Goal: Task Accomplishment & Management: Manage account settings

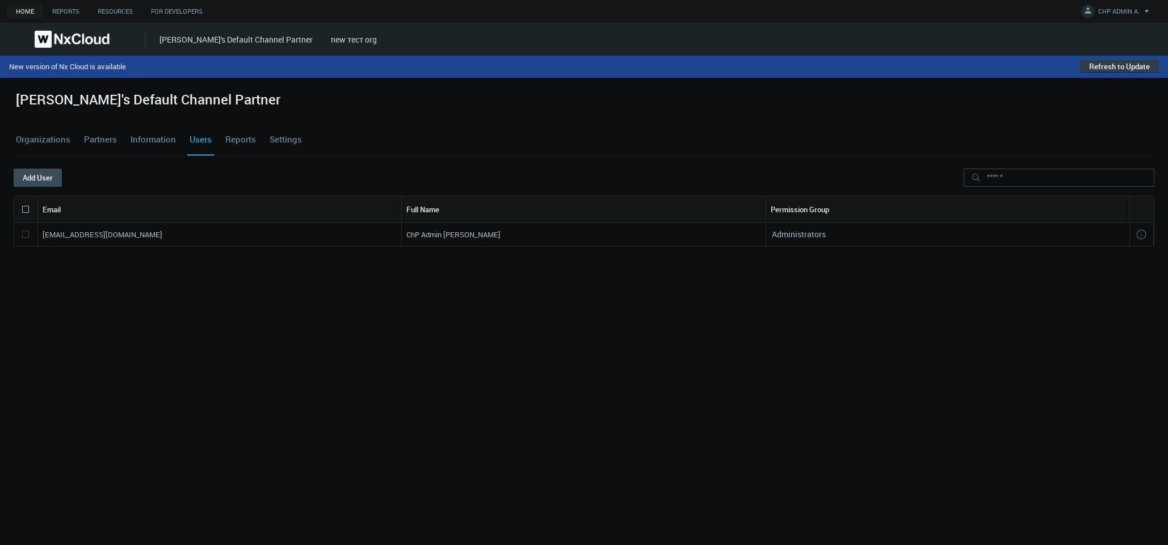
click at [1129, 61] on button "Refresh to Update" at bounding box center [1119, 66] width 79 height 12
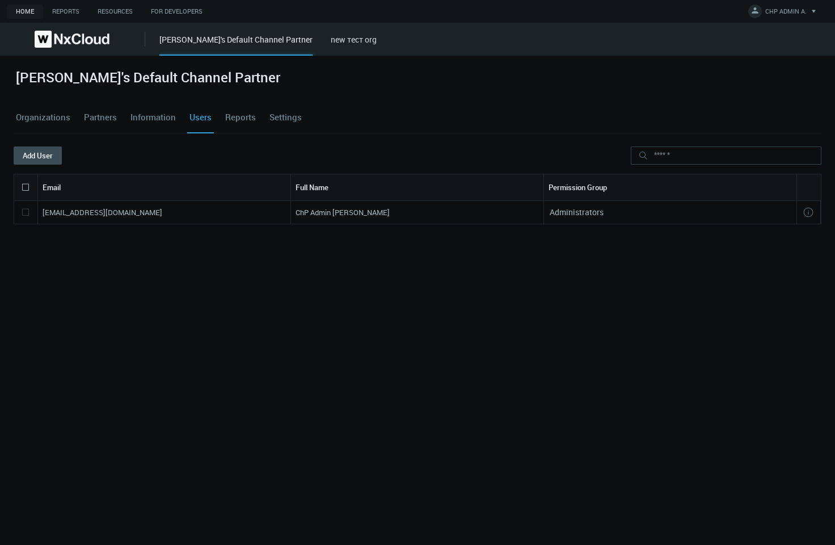
click at [455, 322] on div "azaretskaya+defaultcpadmin@networkoptix.com ChP Admin Anna Administrators" at bounding box center [418, 343] width 808 height 285
click at [51, 117] on link "Organizations" at bounding box center [43, 117] width 59 height 31
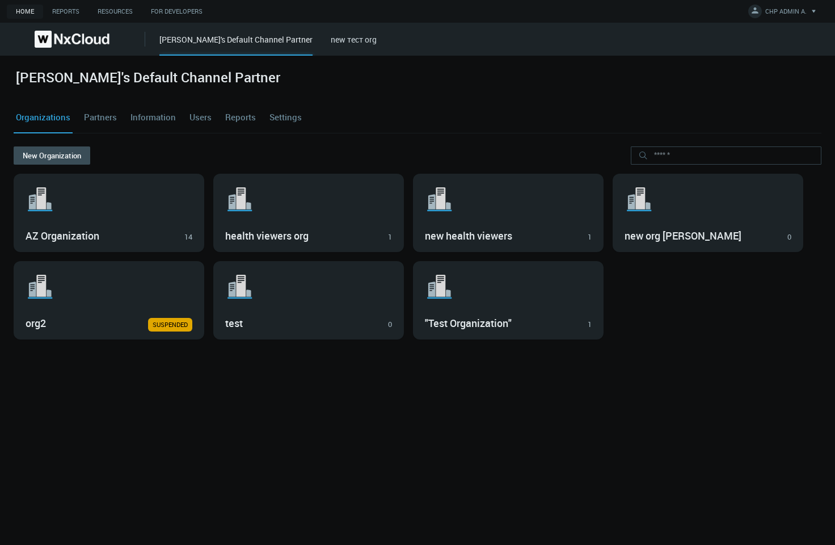
click at [180, 119] on div "Organizations Partners Information Users Reports Settings" at bounding box center [418, 117] width 808 height 31
click at [195, 118] on link "Users" at bounding box center [200, 117] width 27 height 31
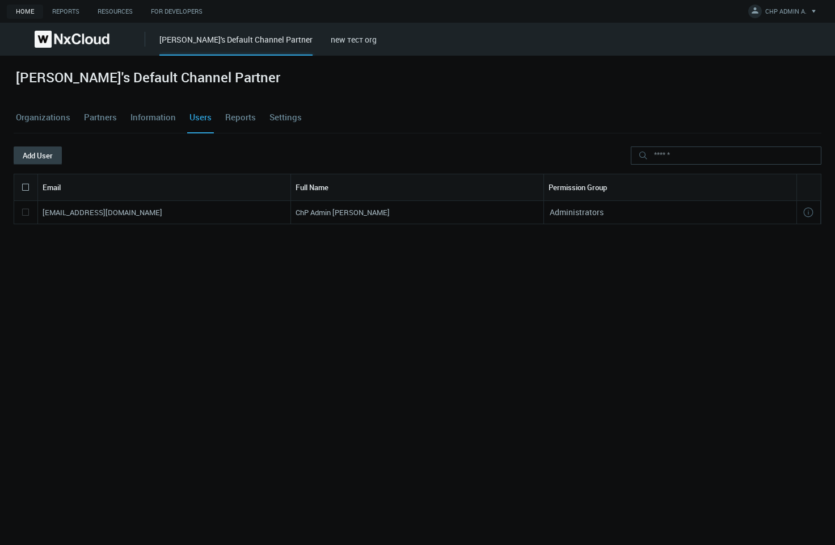
click at [34, 161] on button "Add User" at bounding box center [38, 155] width 48 height 18
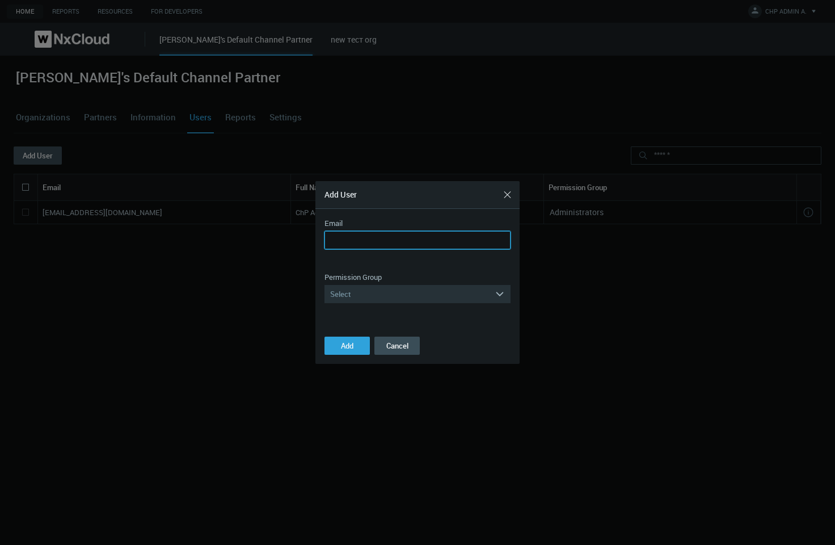
click at [444, 240] on input "Email" at bounding box center [418, 240] width 186 height 18
type input "**********"
drag, startPoint x: 474, startPoint y: 240, endPoint x: 141, endPoint y: 236, distance: 333.7
click at [138, 236] on div "**********" at bounding box center [417, 272] width 835 height 545
click at [396, 295] on div "Select" at bounding box center [410, 294] width 170 height 18
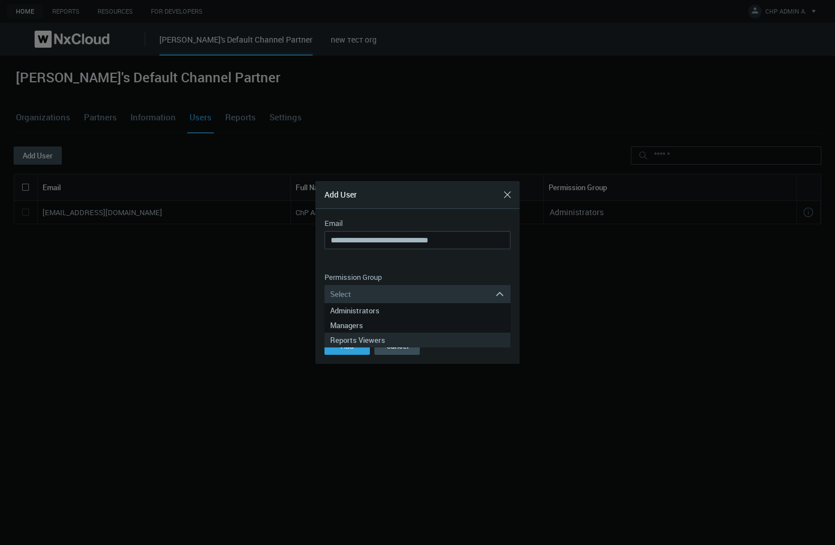
click at [388, 336] on div "Reports Viewers" at bounding box center [417, 340] width 175 height 15
click at [356, 345] on button "Add" at bounding box center [347, 346] width 45 height 18
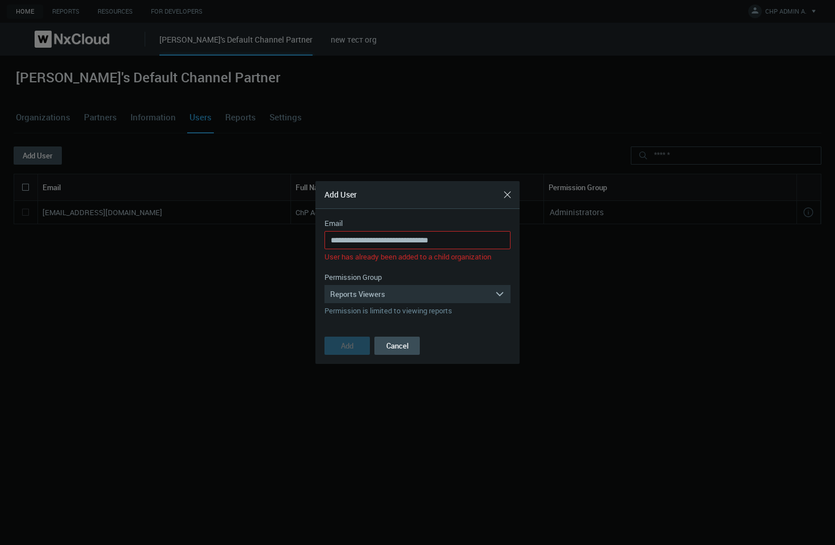
click at [81, 106] on div at bounding box center [417, 272] width 835 height 545
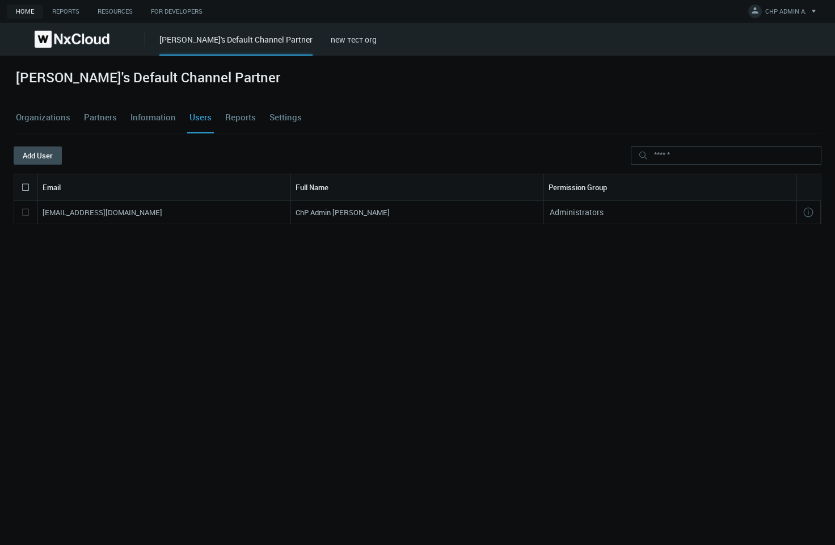
click at [39, 120] on link "Organizations" at bounding box center [43, 117] width 59 height 31
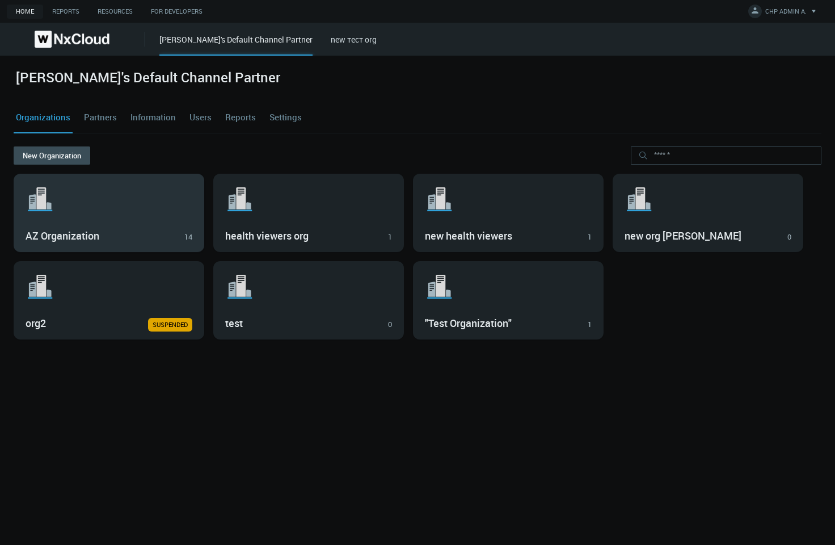
click at [115, 239] on h3 "AZ Organization" at bounding box center [101, 236] width 150 height 12
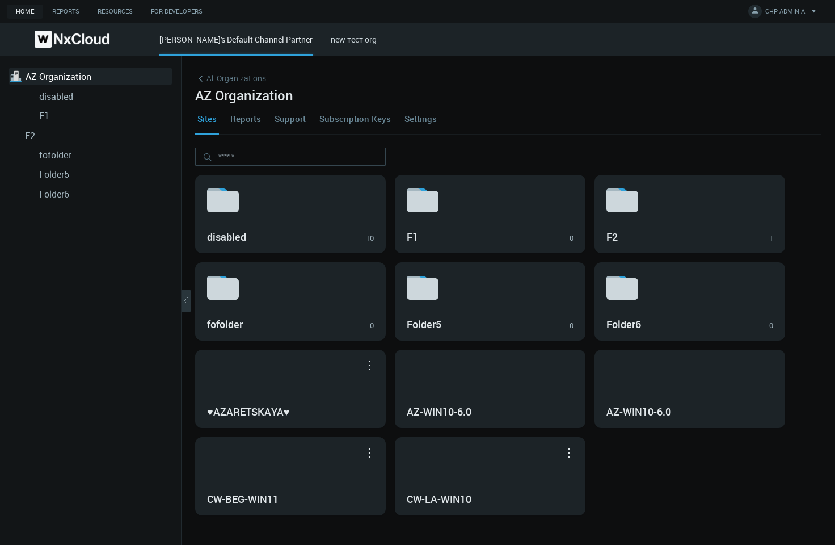
click at [54, 120] on link "F1" at bounding box center [96, 116] width 114 height 14
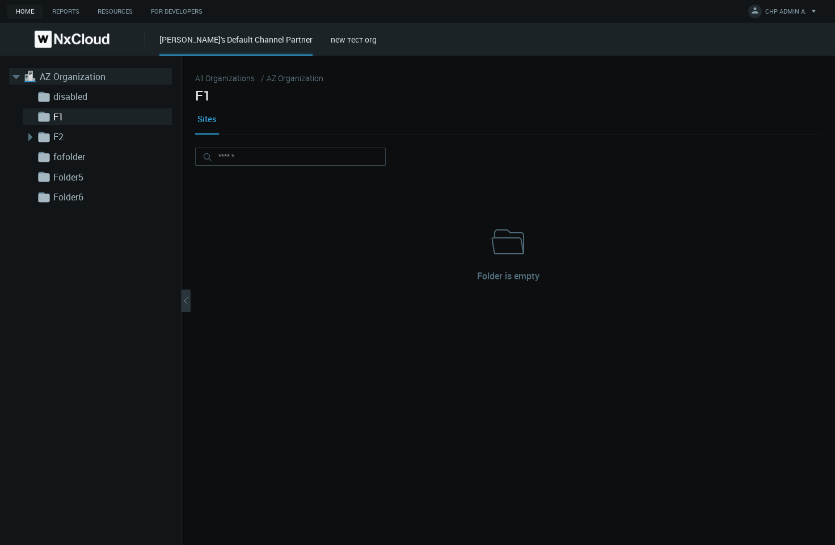
click at [85, 79] on link "AZ Organization" at bounding box center [97, 77] width 114 height 14
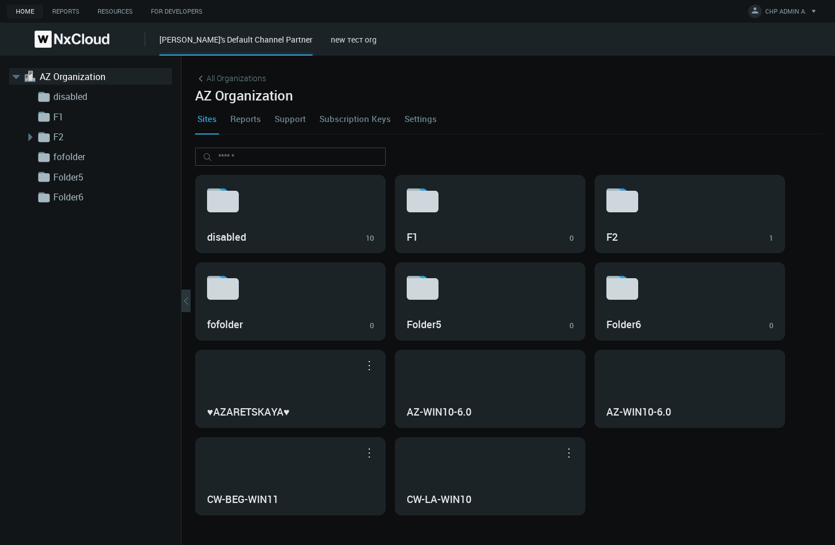
click at [310, 38] on div "azaretskaya's Default Channel Partner new тест org" at bounding box center [497, 39] width 676 height 33
click at [331, 39] on link "new тест org" at bounding box center [354, 39] width 46 height 11
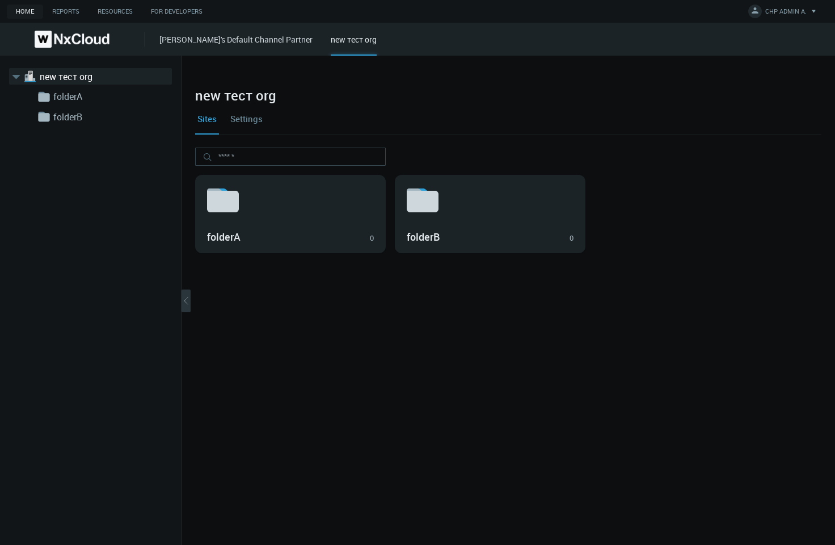
click at [242, 115] on link "Settings" at bounding box center [246, 118] width 37 height 31
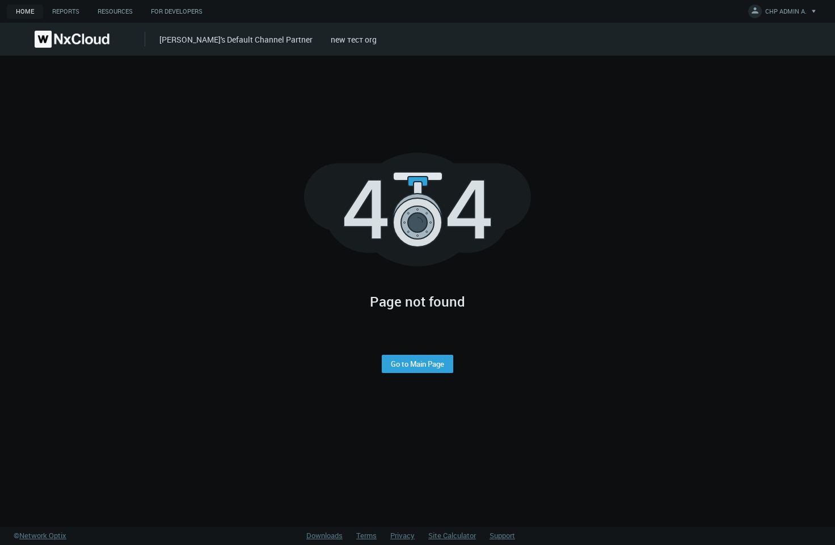
click at [226, 42] on link "[PERSON_NAME]'s Default Channel Partner" at bounding box center [235, 39] width 153 height 11
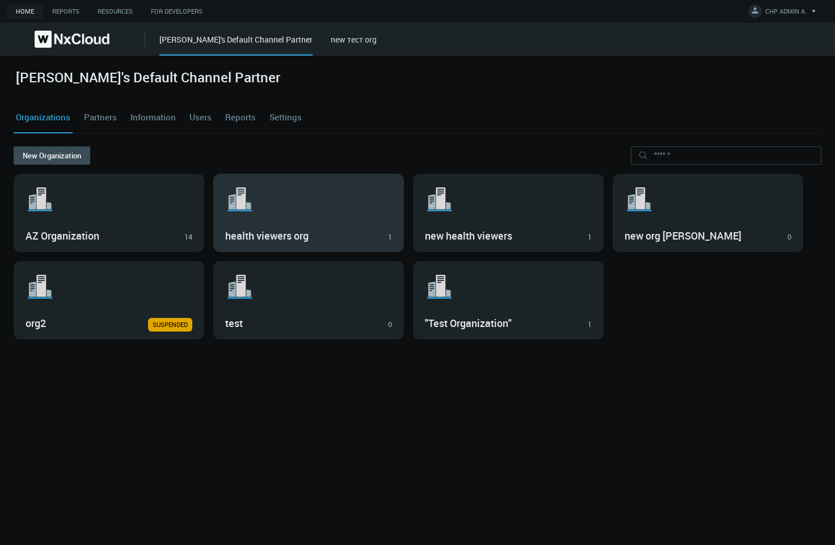
click at [299, 184] on svg-icon ".st1{fill:var(--svg-placeholder-elm2-color);} .st2{fill:var(--brand-core);} .st…" at bounding box center [308, 199] width 167 height 36
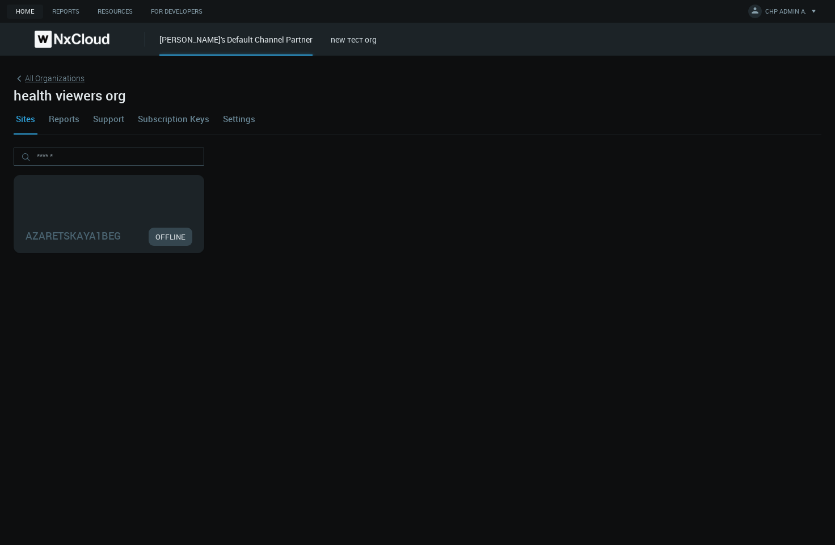
click at [54, 81] on span "All Organizations" at bounding box center [55, 78] width 60 height 12
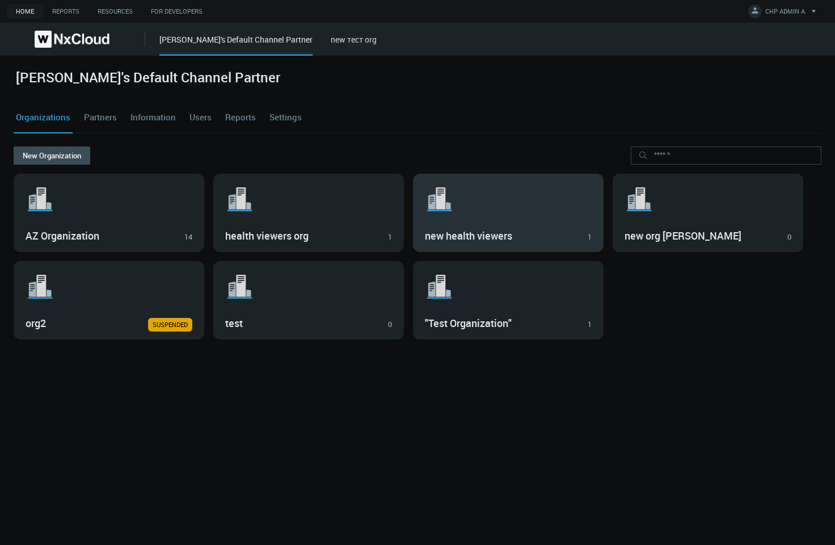
click at [478, 211] on svg-icon ".st1{fill:var(--svg-placeholder-elm2-color);} .st2{fill:var(--brand-core);} .st…" at bounding box center [508, 199] width 167 height 36
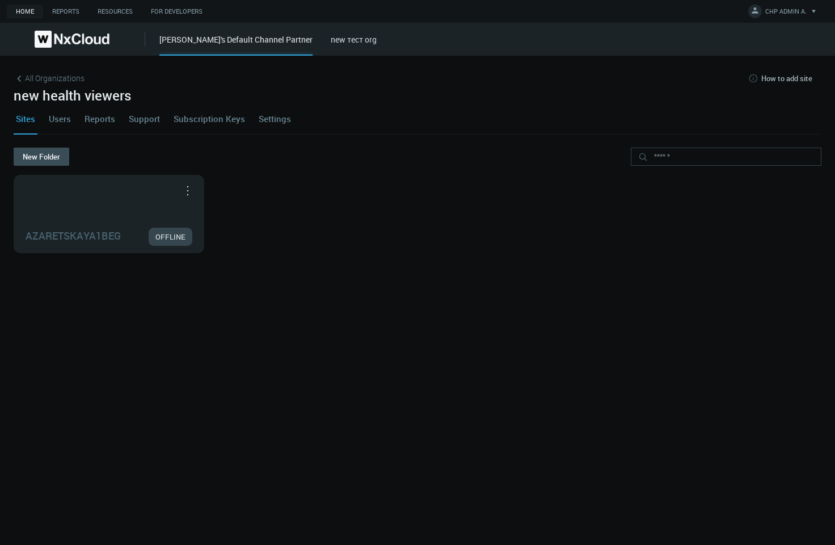
click at [51, 117] on link "Users" at bounding box center [60, 118] width 27 height 31
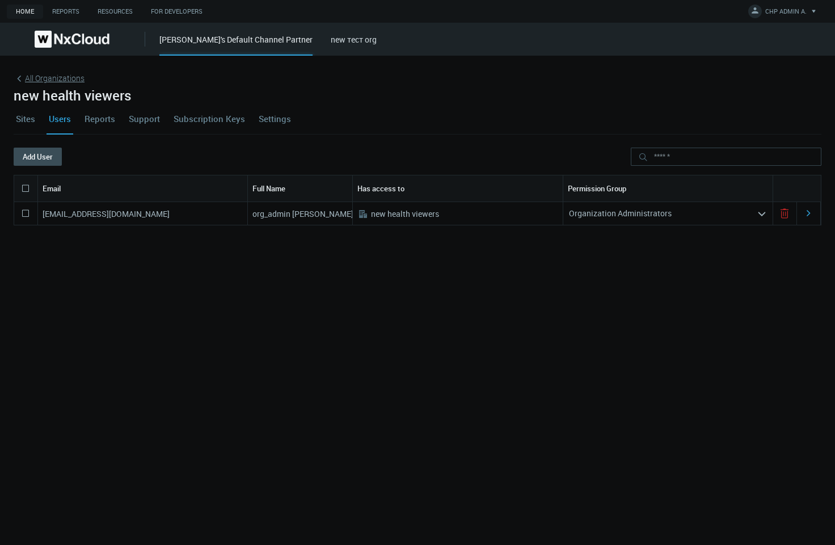
click at [56, 76] on span "All Organizations" at bounding box center [55, 78] width 60 height 12
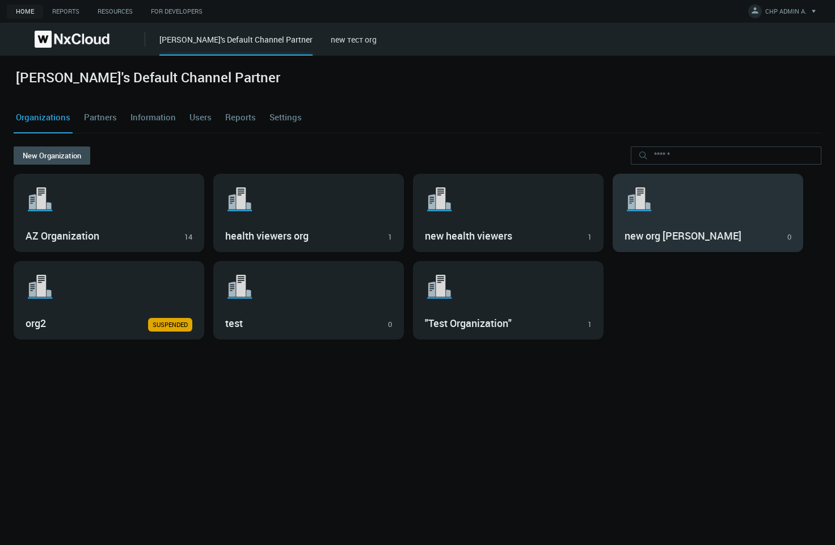
click at [681, 207] on svg-icon ".st1{fill:var(--svg-placeholder-elm2-color);} .st2{fill:var(--brand-core);} .st…" at bounding box center [708, 199] width 167 height 36
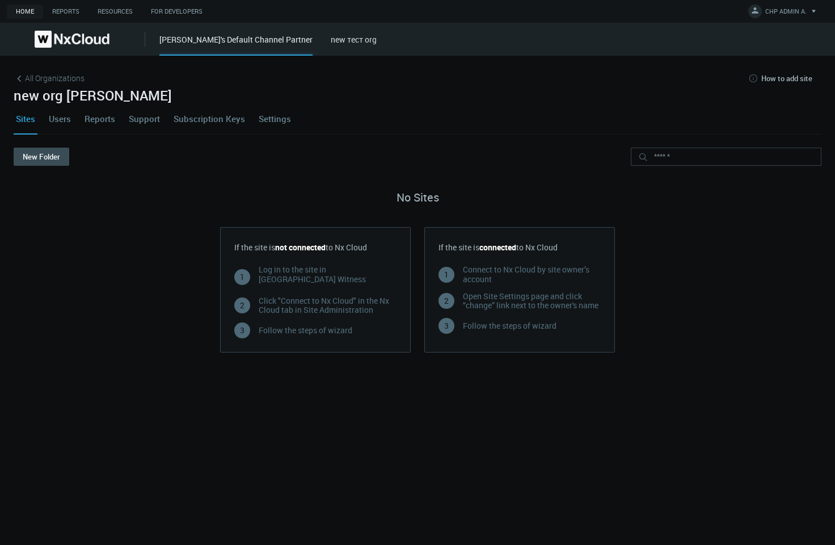
click at [71, 116] on link "Users" at bounding box center [60, 118] width 27 height 31
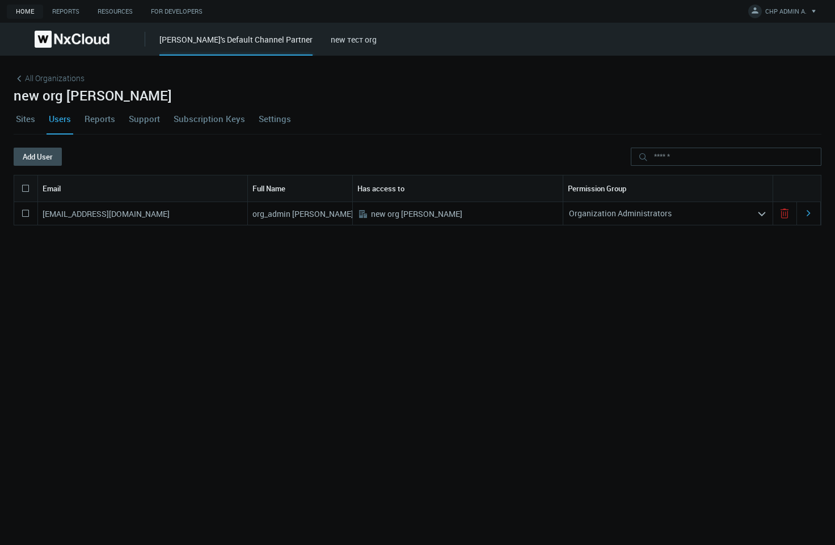
click at [65, 87] on h2 "new org [PERSON_NAME]" at bounding box center [418, 95] width 808 height 16
click at [68, 77] on span "All Organizations" at bounding box center [55, 78] width 60 height 12
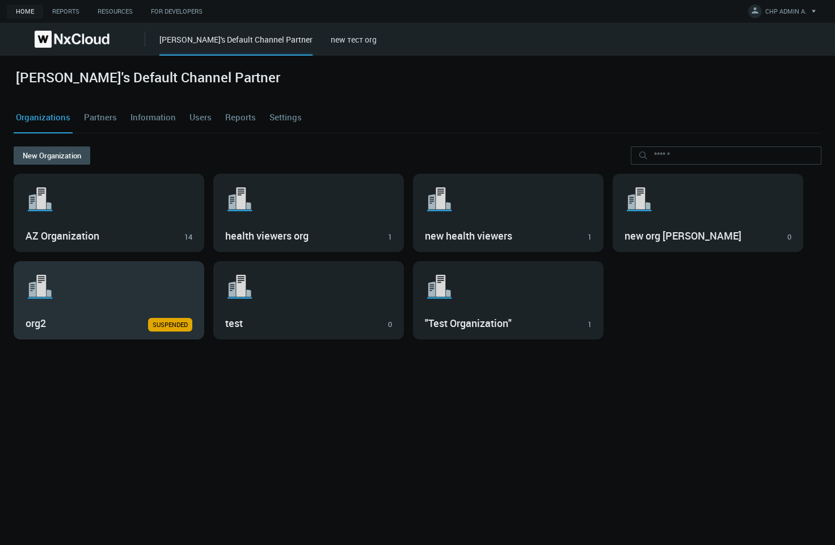
click at [78, 283] on svg-icon ".st1{fill:var(--svg-placeholder-elm2-color);} .st2{fill:var(--brand-core);} .st…" at bounding box center [109, 286] width 167 height 36
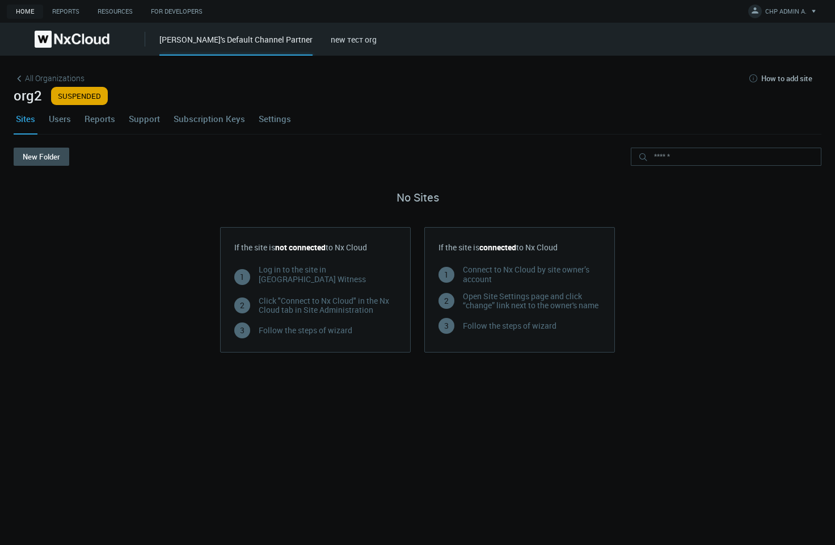
click at [64, 115] on link "Users" at bounding box center [60, 118] width 27 height 31
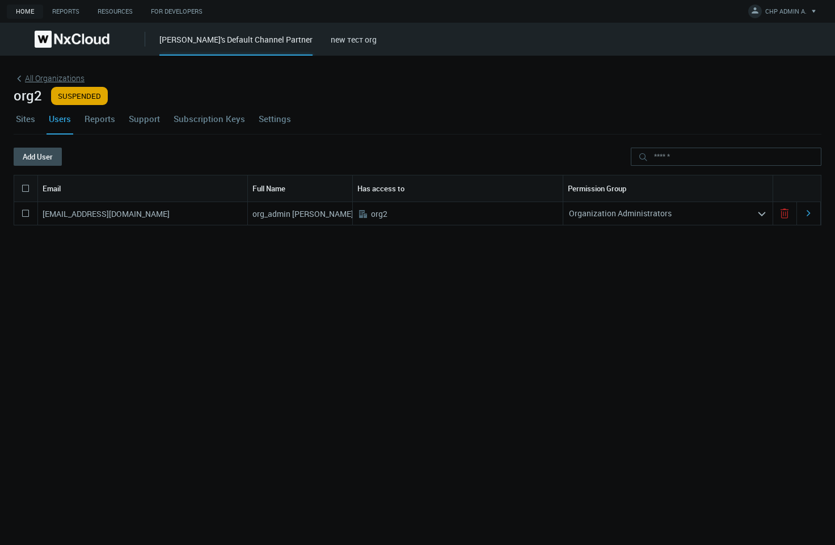
click at [72, 77] on span "All Organizations" at bounding box center [55, 78] width 60 height 12
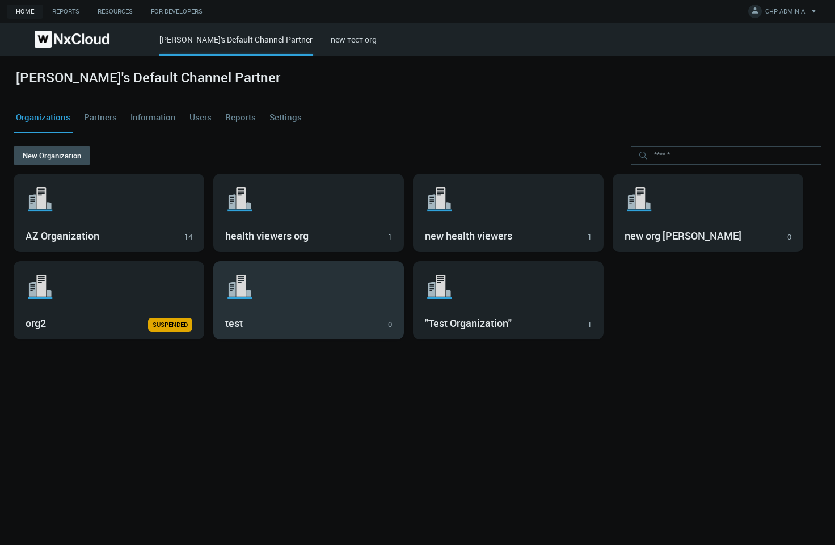
click at [234, 276] on icon ".st1{fill:var(--svg-placeholder-elm2-color);} .st2{fill:var(--brand-core);} .st…" at bounding box center [240, 286] width 31 height 36
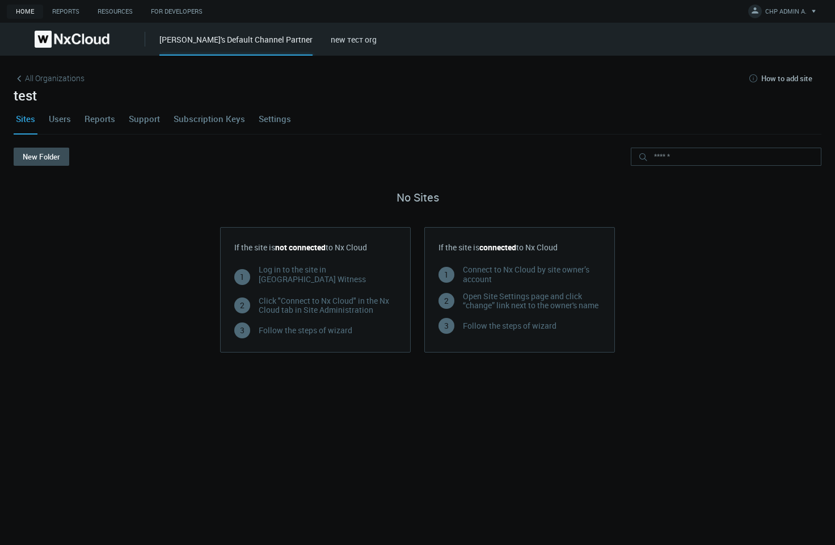
click at [53, 123] on link "Users" at bounding box center [60, 118] width 27 height 31
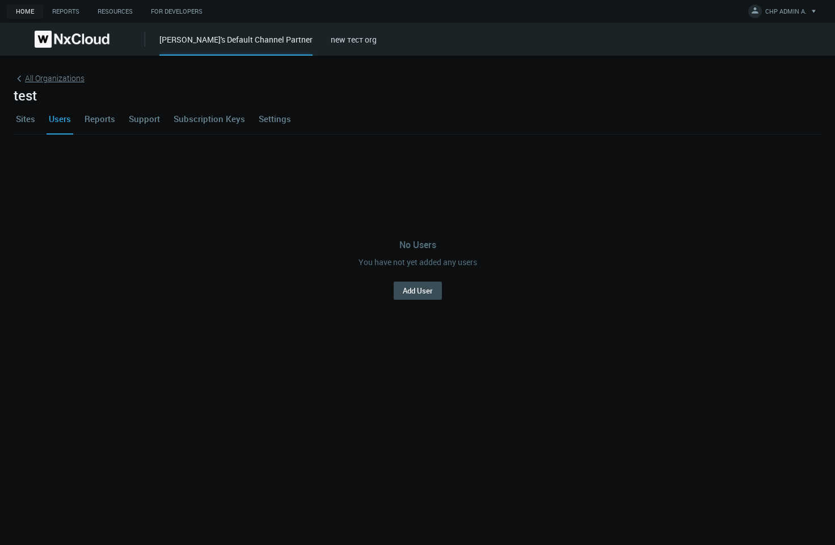
click at [72, 79] on span "All Organizations" at bounding box center [55, 78] width 60 height 12
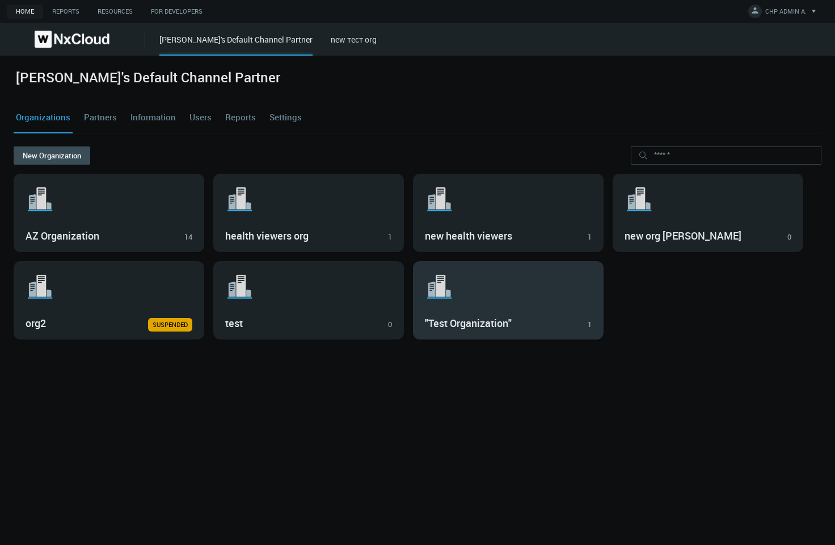
click at [458, 298] on svg-icon ".st1{fill:var(--svg-placeholder-elm2-color);} .st2{fill:var(--brand-core);} .st…" at bounding box center [508, 286] width 167 height 36
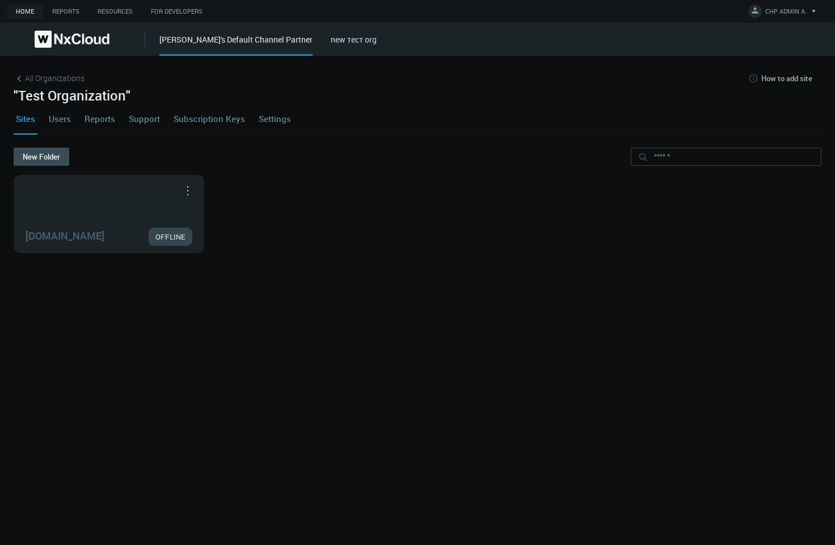
click at [68, 119] on link "Users" at bounding box center [60, 118] width 27 height 31
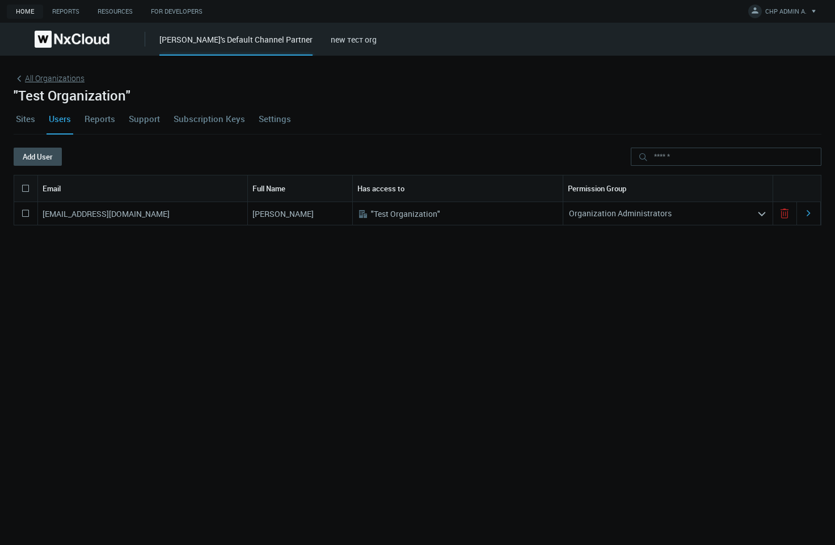
click at [75, 81] on span "All Organizations" at bounding box center [55, 78] width 60 height 12
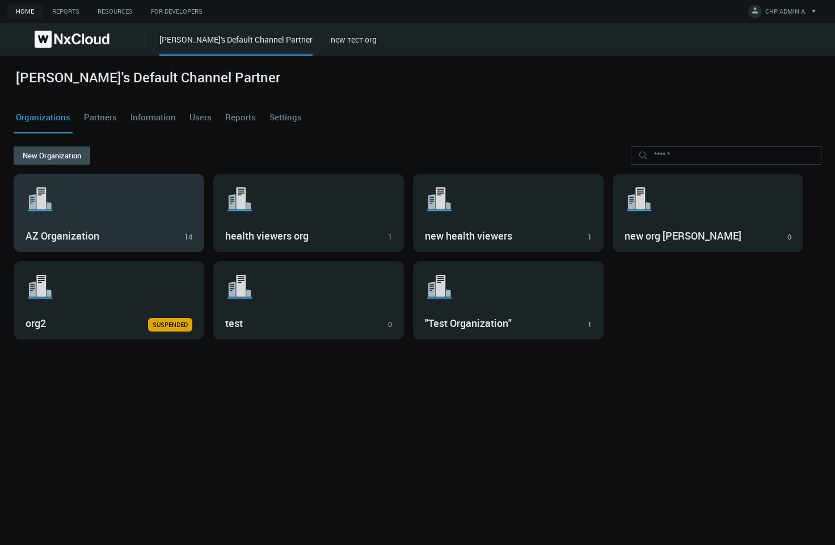
click at [77, 205] on svg-icon ".st1{fill:var(--svg-placeholder-elm2-color);} .st2{fill:var(--brand-core);} .st…" at bounding box center [109, 199] width 167 height 36
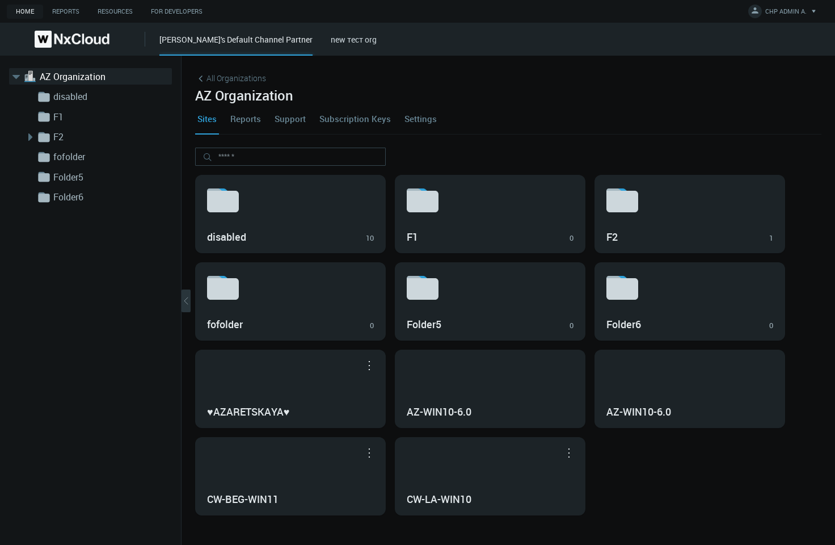
click at [417, 126] on link "Settings" at bounding box center [420, 118] width 37 height 31
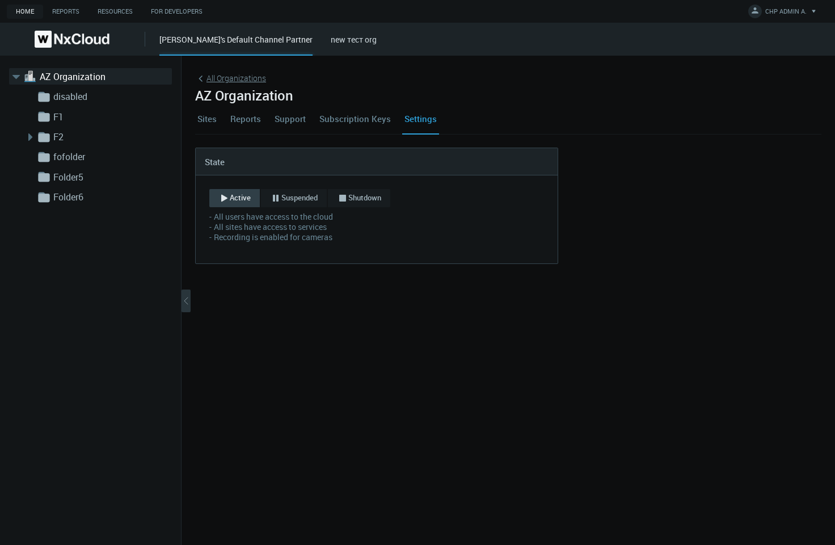
click at [219, 75] on span "All Organizations" at bounding box center [237, 78] width 60 height 12
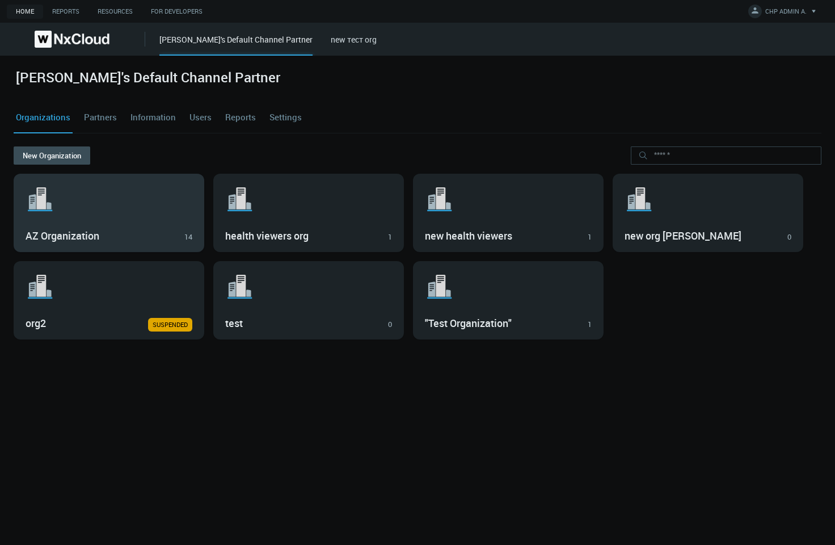
click at [139, 201] on svg-icon ".st1{fill:var(--svg-placeholder-elm2-color);} .st2{fill:var(--brand-core);} .st…" at bounding box center [109, 199] width 167 height 36
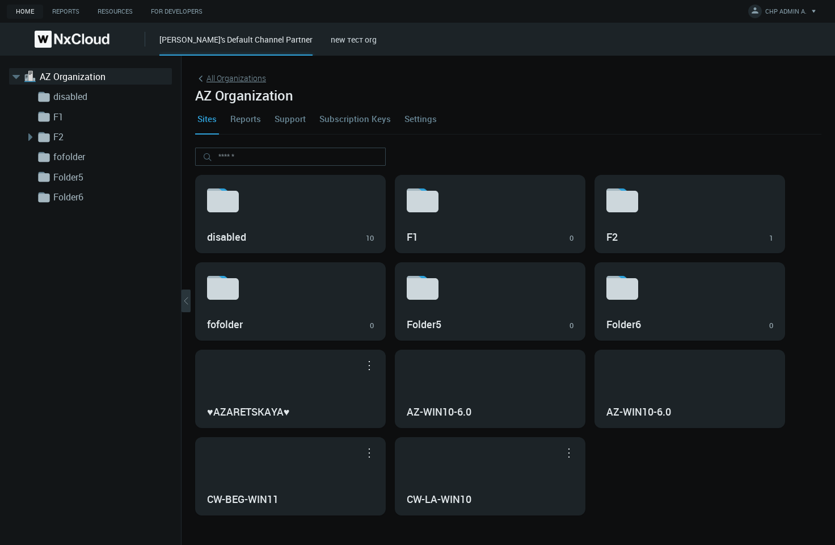
click at [250, 78] on span "All Organizations" at bounding box center [237, 78] width 60 height 12
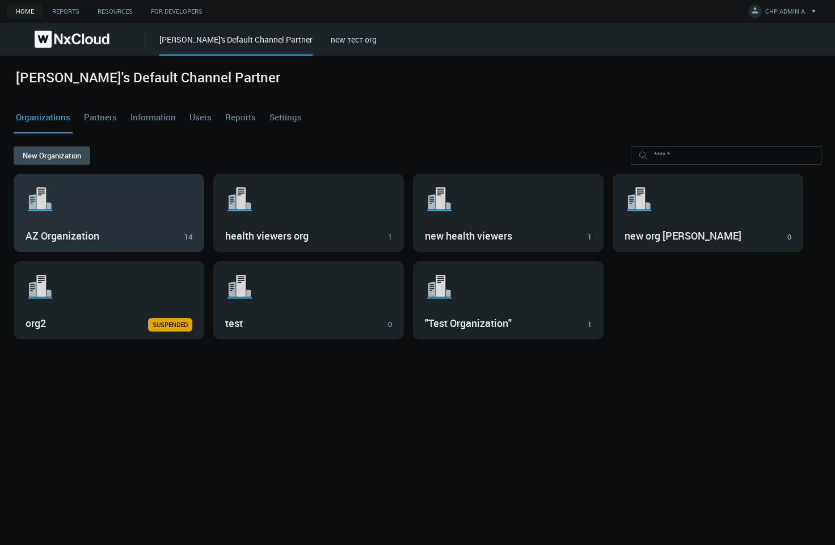
click at [173, 196] on svg-icon ".st1{fill:var(--svg-placeholder-elm2-color);} .st2{fill:var(--brand-core);} .st…" at bounding box center [109, 199] width 167 height 36
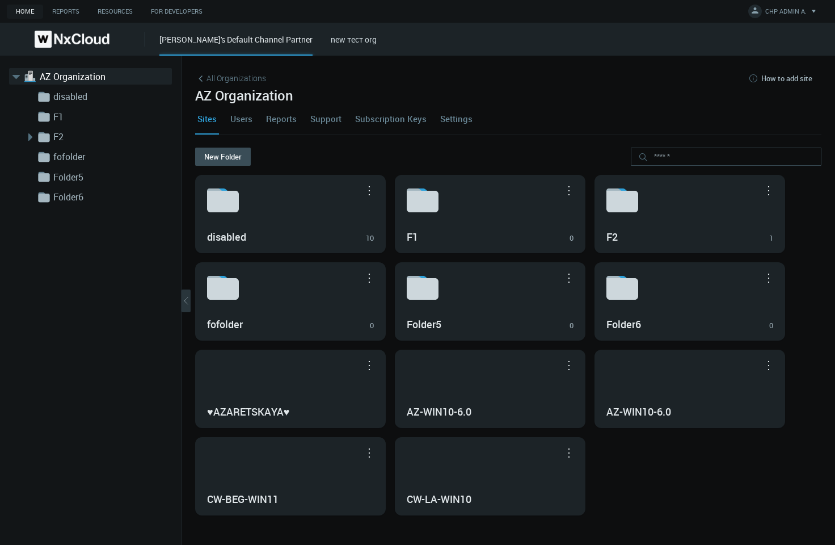
click at [237, 121] on link "Users" at bounding box center [241, 118] width 27 height 31
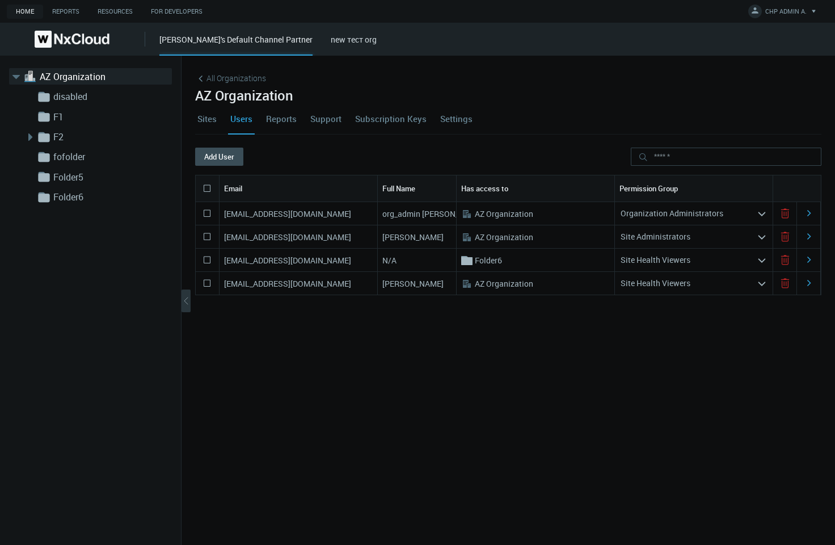
click at [204, 257] on polygon at bounding box center [207, 260] width 6 height 6
click at [275, 154] on button "Delete" at bounding box center [269, 157] width 53 height 18
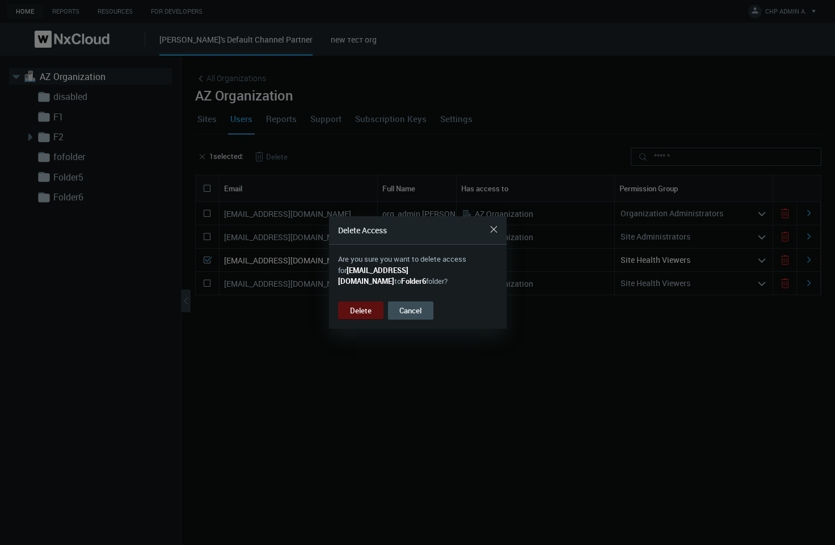
click at [354, 310] on button "Delete" at bounding box center [360, 310] width 45 height 18
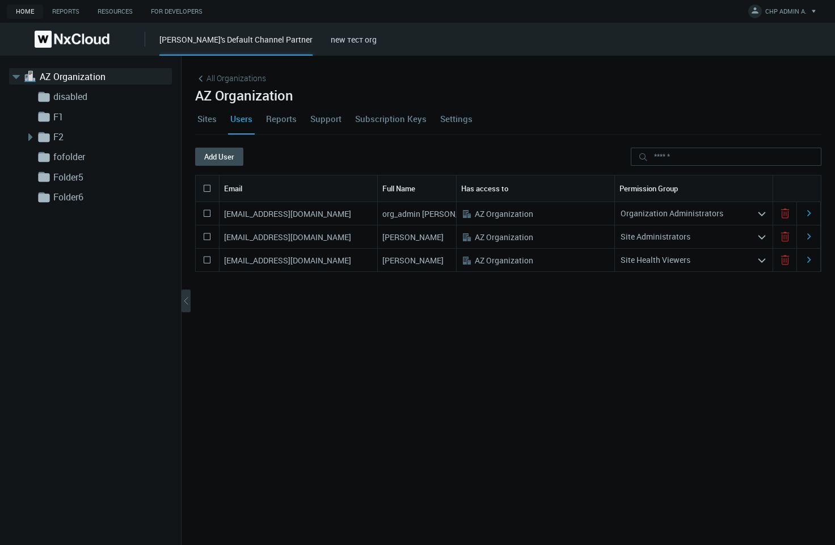
click at [677, 262] on nx-search-highlight "Site Health Viewers" at bounding box center [656, 259] width 70 height 11
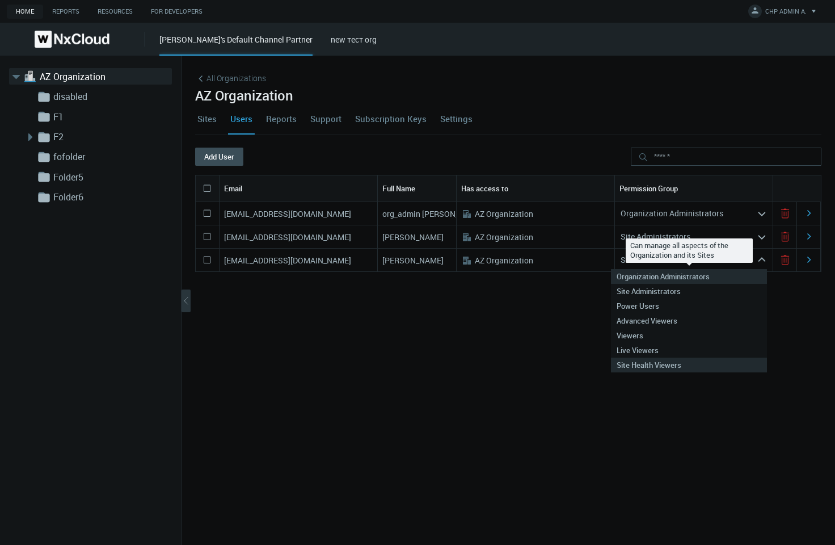
click at [673, 276] on nx-search-highlight "Organization Administrators" at bounding box center [663, 276] width 93 height 10
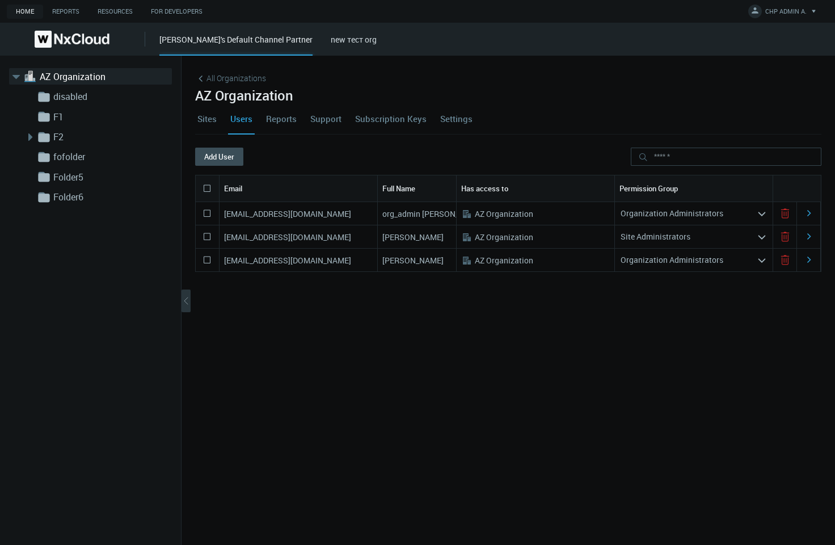
click at [228, 70] on div "All Organizations" at bounding box center [508, 78] width 627 height 18
click at [231, 77] on span "All Organizations" at bounding box center [237, 78] width 60 height 12
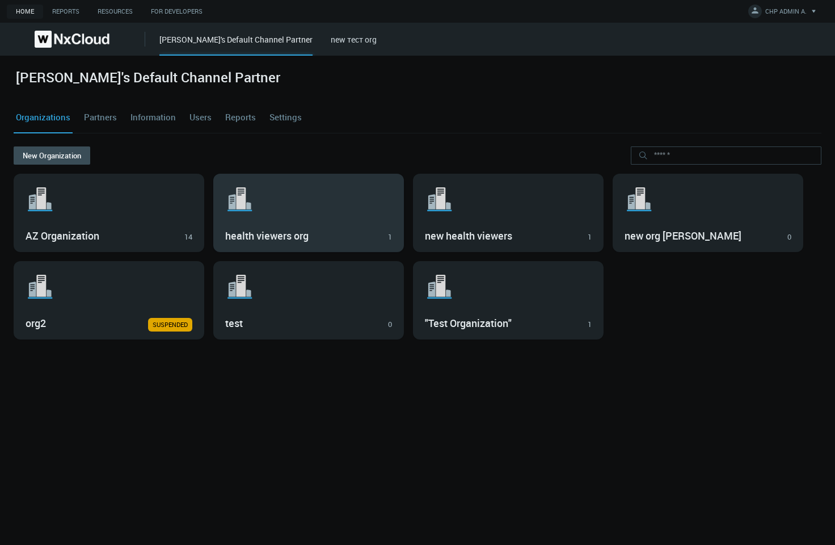
click at [300, 204] on svg-icon ".st1{fill:var(--svg-placeholder-elm2-color);} .st2{fill:var(--brand-core);} .st…" at bounding box center [308, 199] width 167 height 36
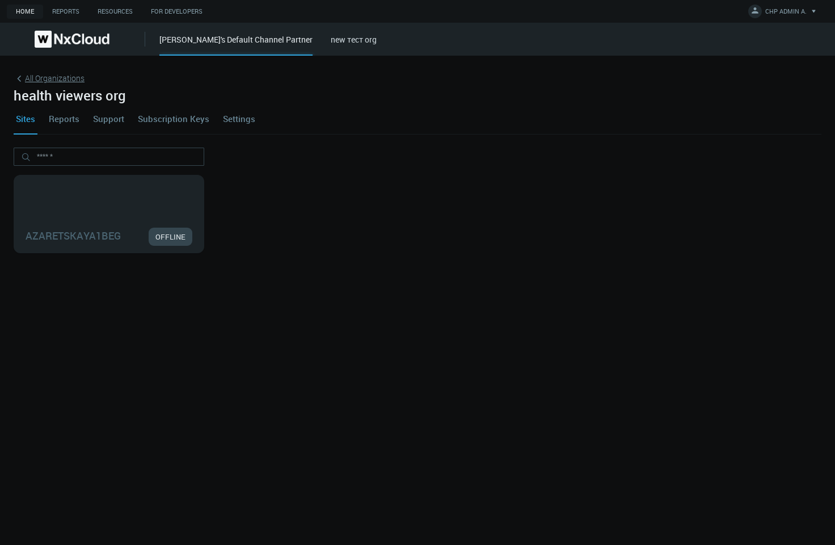
click at [66, 83] on span "All Organizations" at bounding box center [55, 78] width 60 height 12
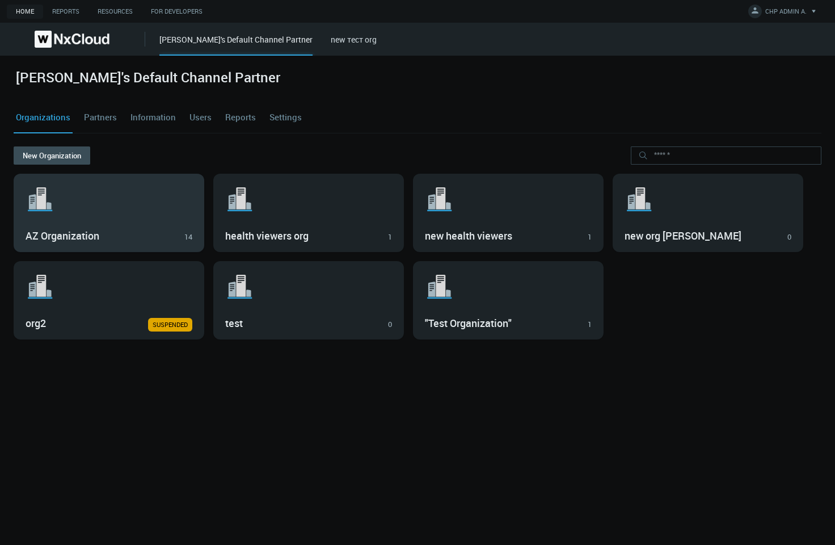
click at [125, 183] on svg-icon ".st1{fill:var(--svg-placeholder-elm2-color);} .st2{fill:var(--brand-core);} .st…" at bounding box center [109, 199] width 167 height 36
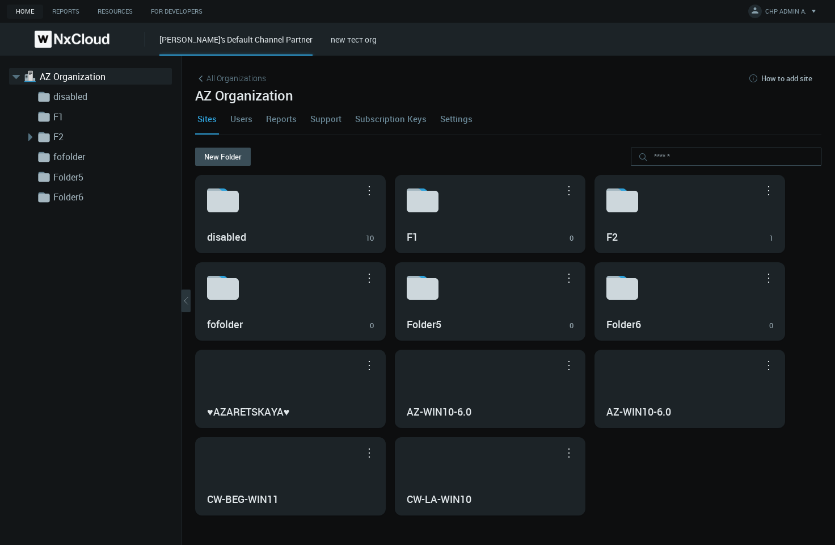
click at [236, 119] on link "Users" at bounding box center [241, 118] width 27 height 31
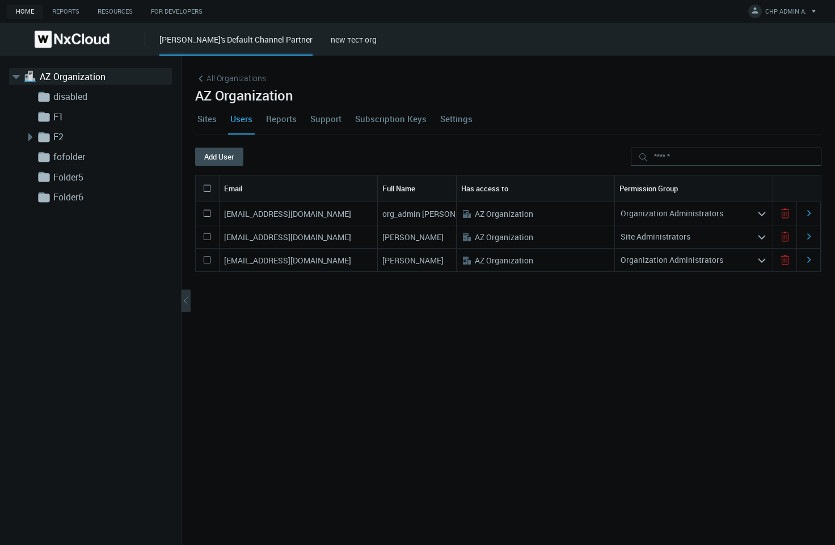
click at [331, 44] on link "new тест org" at bounding box center [354, 39] width 46 height 11
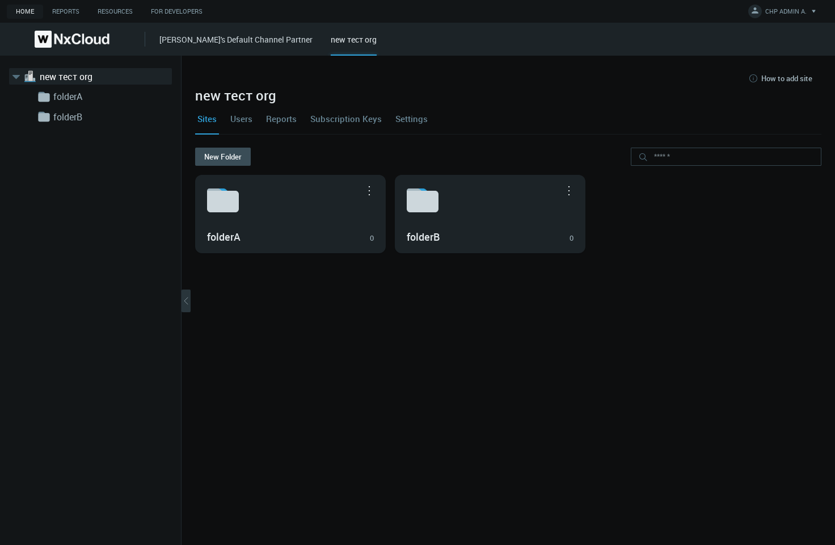
click at [238, 119] on link "Users" at bounding box center [241, 118] width 27 height 31
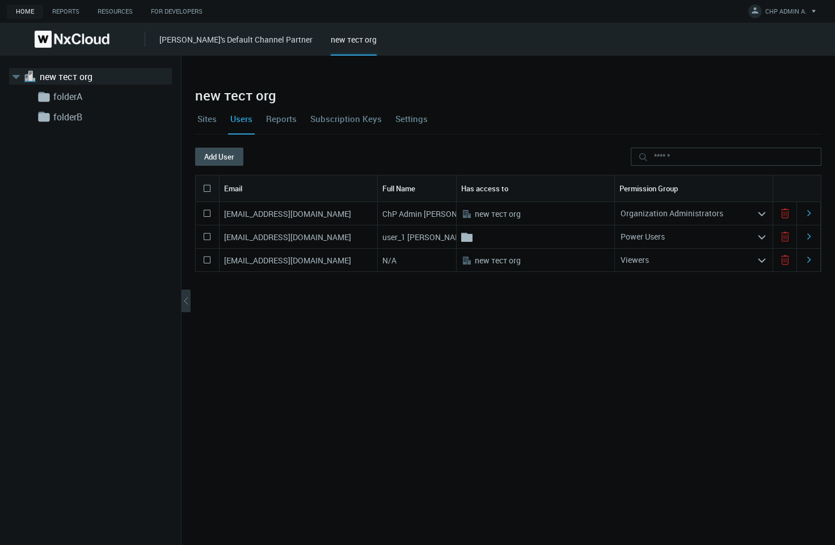
click at [204, 238] on polygon at bounding box center [207, 236] width 6 height 6
click at [273, 157] on button "Delete" at bounding box center [269, 157] width 53 height 18
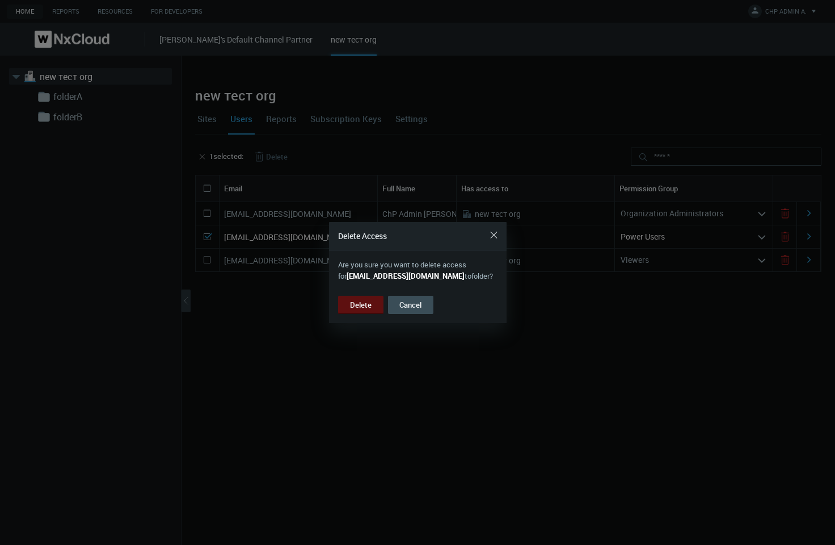
click at [355, 302] on button "Delete" at bounding box center [360, 305] width 45 height 18
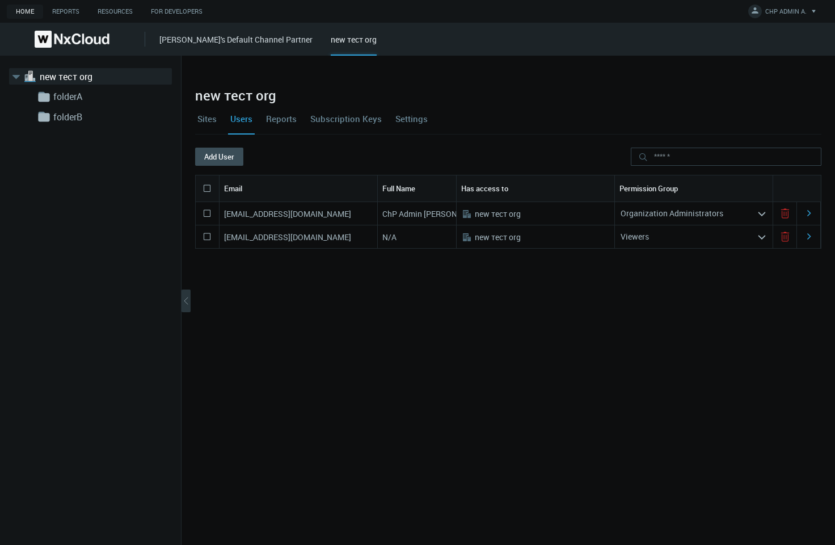
click at [423, 122] on link "Settings" at bounding box center [411, 118] width 37 height 31
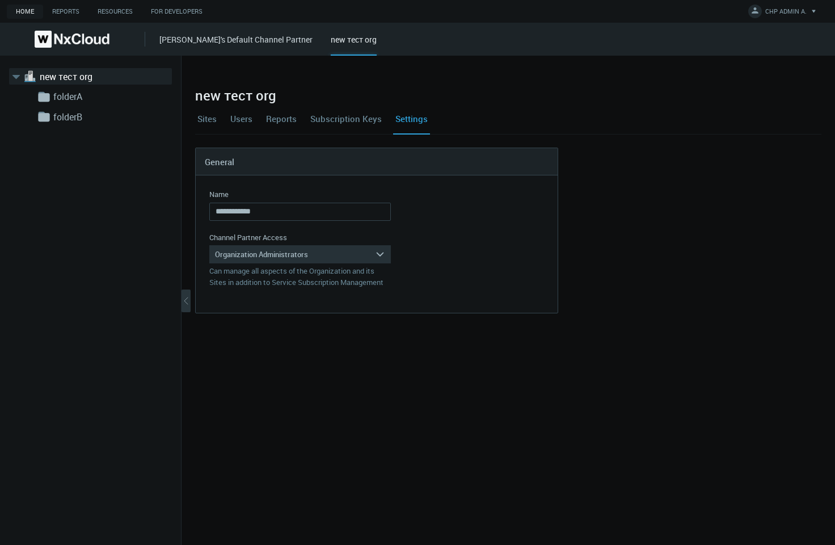
click at [248, 119] on link "Users" at bounding box center [241, 118] width 27 height 31
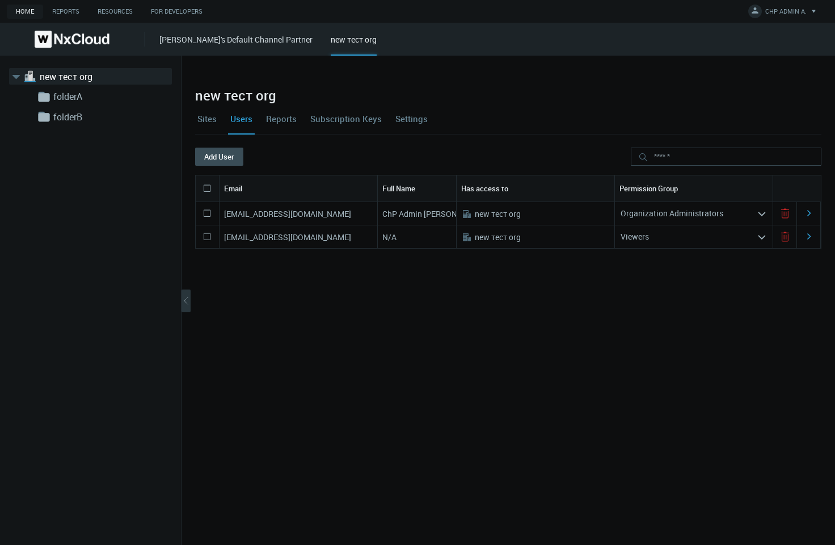
click at [278, 40] on link "[PERSON_NAME]'s Default Channel Partner" at bounding box center [235, 39] width 153 height 11
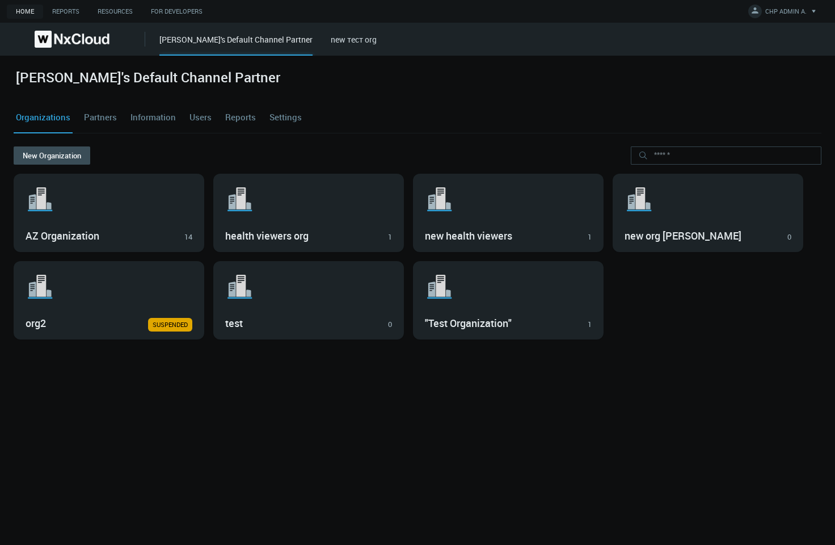
click at [198, 116] on link "Users" at bounding box center [200, 117] width 27 height 31
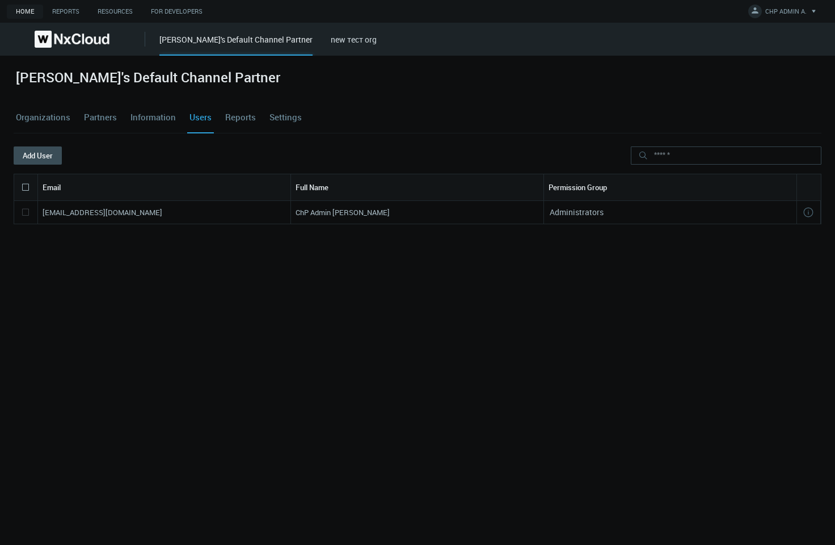
drag, startPoint x: 24, startPoint y: 164, endPoint x: 40, endPoint y: 166, distance: 16.5
click at [24, 165] on div "Add User" at bounding box center [418, 159] width 808 height 27
click at [40, 156] on button "Add User" at bounding box center [38, 155] width 48 height 18
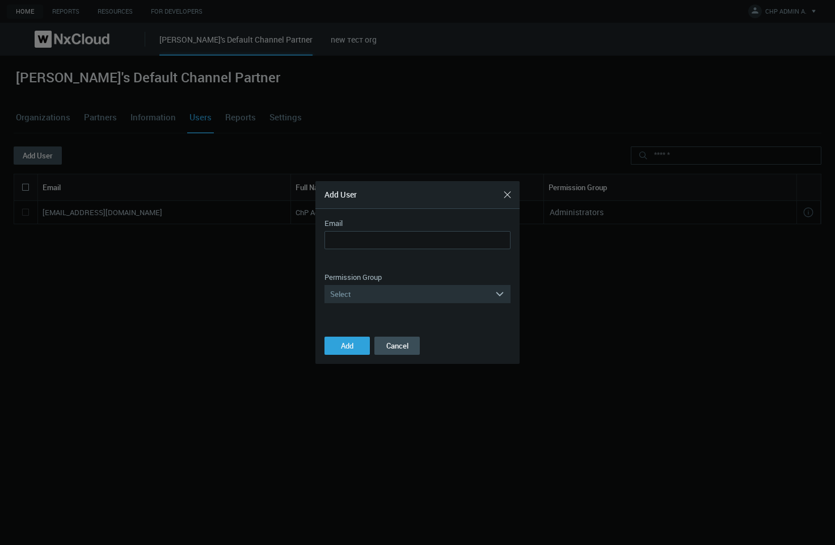
click at [359, 229] on nx-form-field "Email Email is invalid Email is required You cannot add yourself User has alrea…" at bounding box center [418, 240] width 186 height 45
click at [360, 237] on input "Email" at bounding box center [418, 240] width 186 height 18
paste input "**********"
click at [343, 293] on div "Select" at bounding box center [410, 294] width 170 height 18
click at [354, 334] on div "Reports Viewers" at bounding box center [417, 340] width 175 height 15
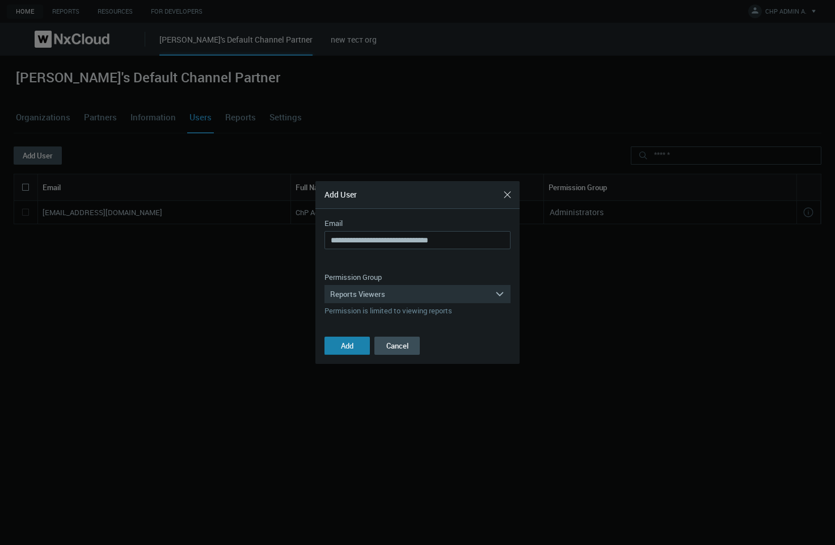
click at [351, 346] on span "Add" at bounding box center [347, 346] width 12 height 10
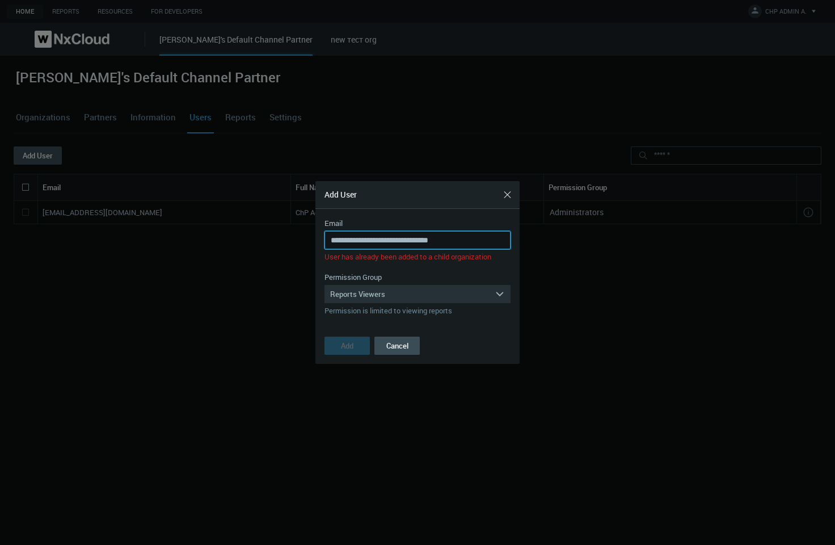
click at [398, 242] on input "**********" at bounding box center [418, 240] width 186 height 18
type input "**********"
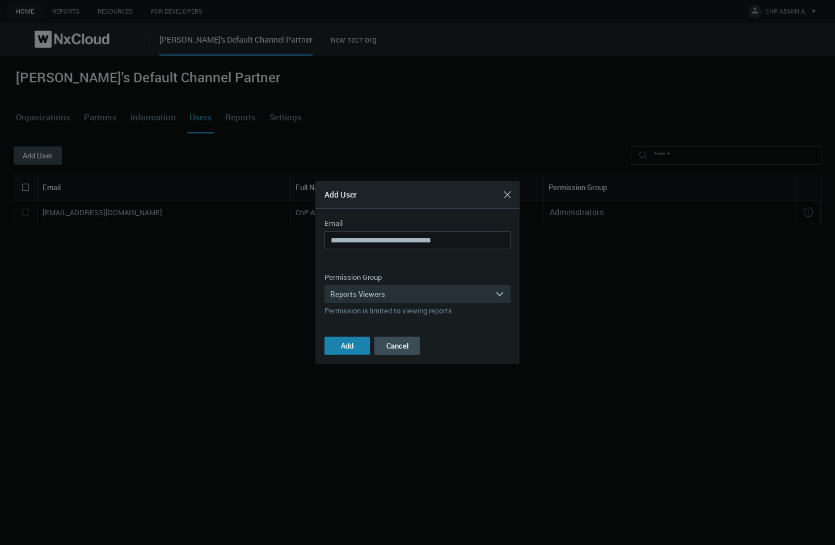
click at [348, 347] on span "Add" at bounding box center [347, 346] width 12 height 10
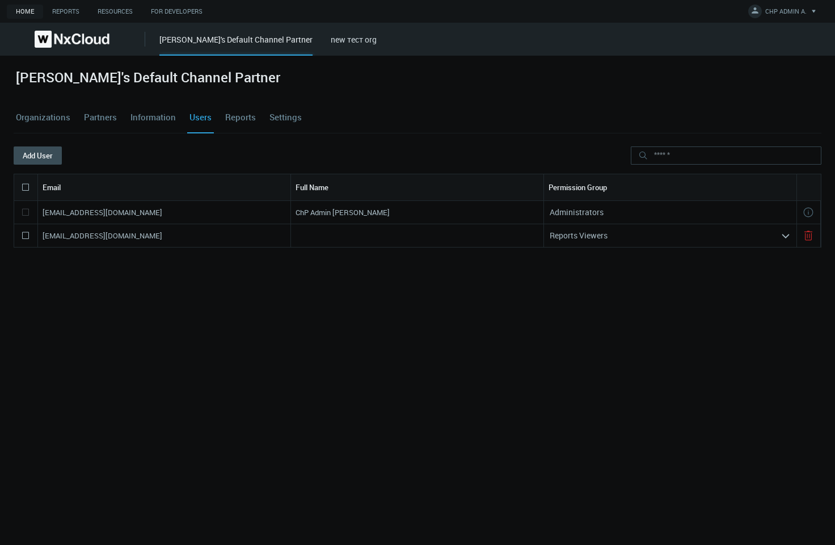
click at [160, 232] on nx-search-highlight "[EMAIL_ADDRESS][DOMAIN_NAME]" at bounding box center [103, 235] width 120 height 10
copy nx-search-highlight "[EMAIL_ADDRESS][DOMAIN_NAME]"
click at [30, 152] on button "Add User" at bounding box center [38, 155] width 48 height 18
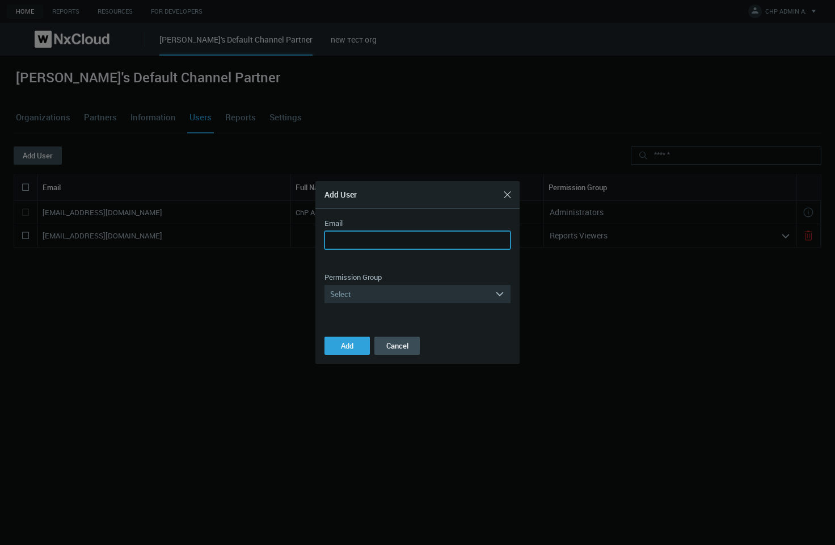
click at [371, 241] on input "Email" at bounding box center [418, 240] width 186 height 18
paste input "**********"
drag, startPoint x: 394, startPoint y: 239, endPoint x: 401, endPoint y: 241, distance: 7.7
click at [401, 241] on input "**********" at bounding box center [418, 240] width 186 height 18
type input "**********"
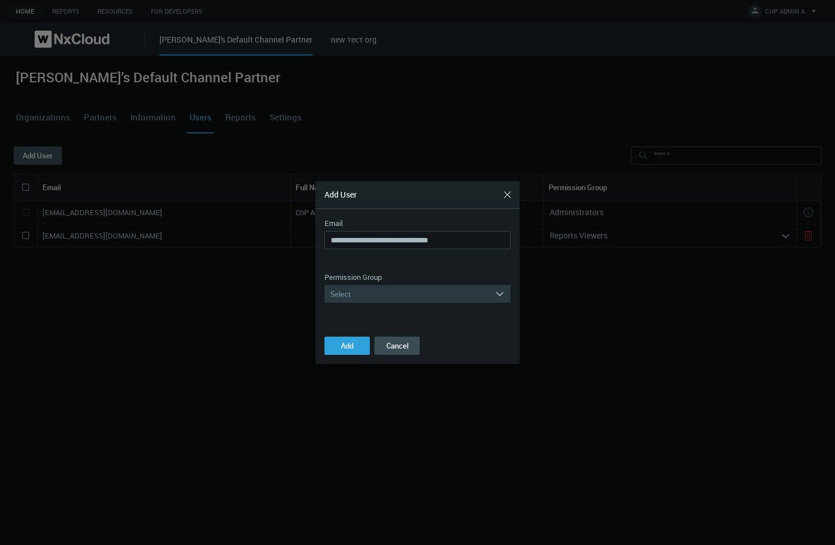
click at [354, 292] on div "Select" at bounding box center [410, 294] width 170 height 18
click at [359, 327] on div "Managers" at bounding box center [417, 325] width 175 height 15
click at [334, 347] on button "Add" at bounding box center [347, 346] width 45 height 18
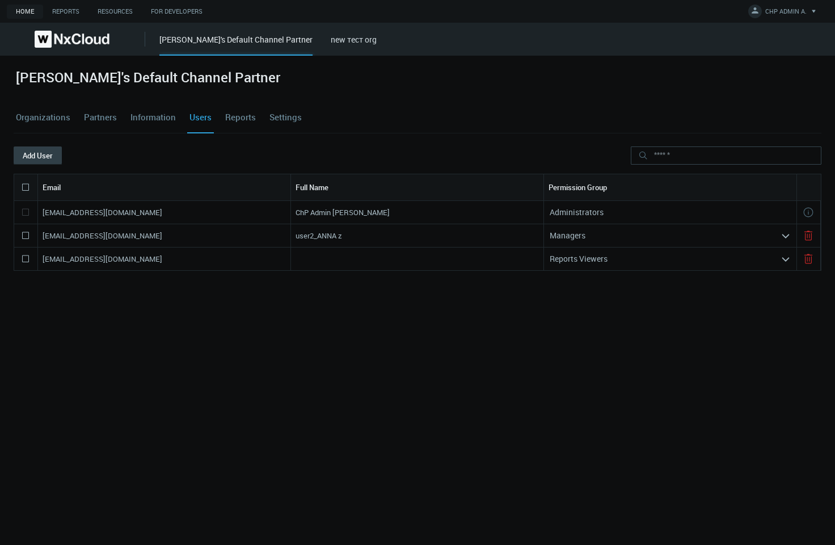
click at [48, 156] on button "Add User" at bounding box center [38, 155] width 48 height 18
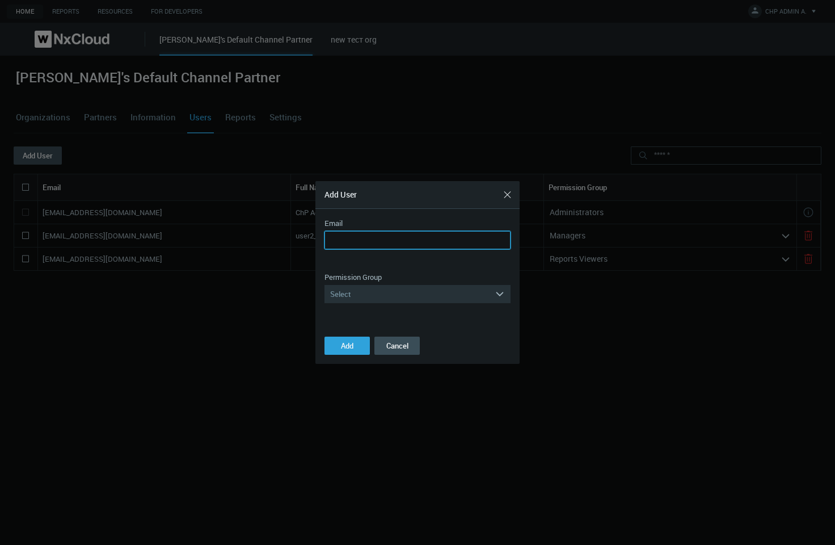
click at [379, 247] on input "Email" at bounding box center [418, 240] width 186 height 18
paste input "**********"
drag, startPoint x: 395, startPoint y: 242, endPoint x: 404, endPoint y: 244, distance: 9.4
click at [404, 244] on input "**********" at bounding box center [418, 240] width 186 height 18
type input "**********"
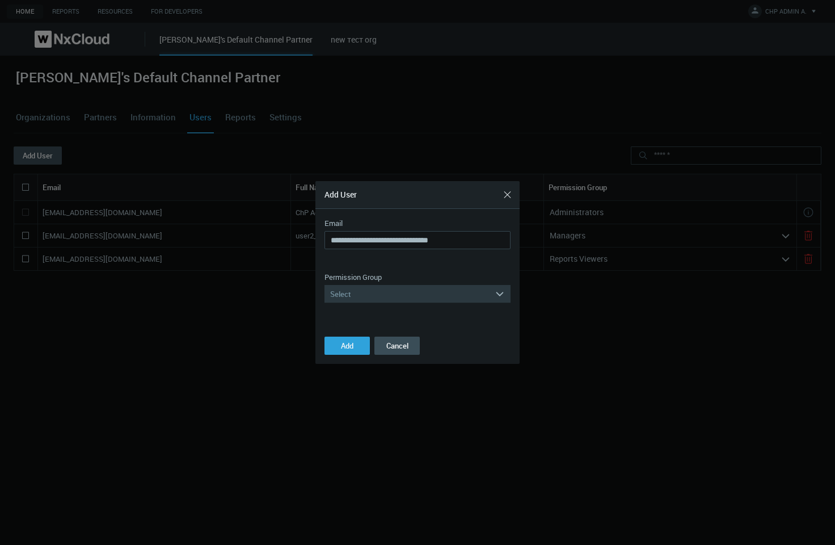
click at [408, 287] on div "Select" at bounding box center [410, 294] width 170 height 18
click at [404, 308] on div "Administrators" at bounding box center [417, 310] width 175 height 15
click at [351, 347] on span "Add" at bounding box center [347, 346] width 12 height 10
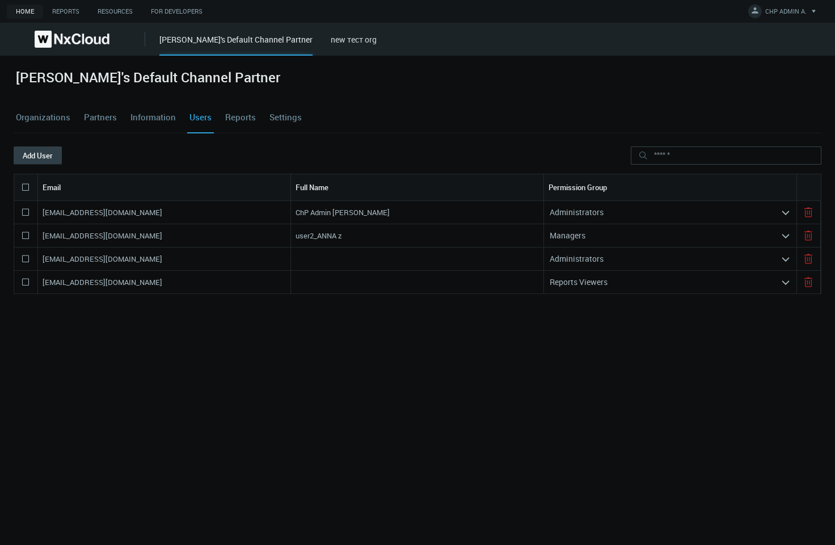
click at [53, 156] on button "Add User" at bounding box center [38, 155] width 48 height 18
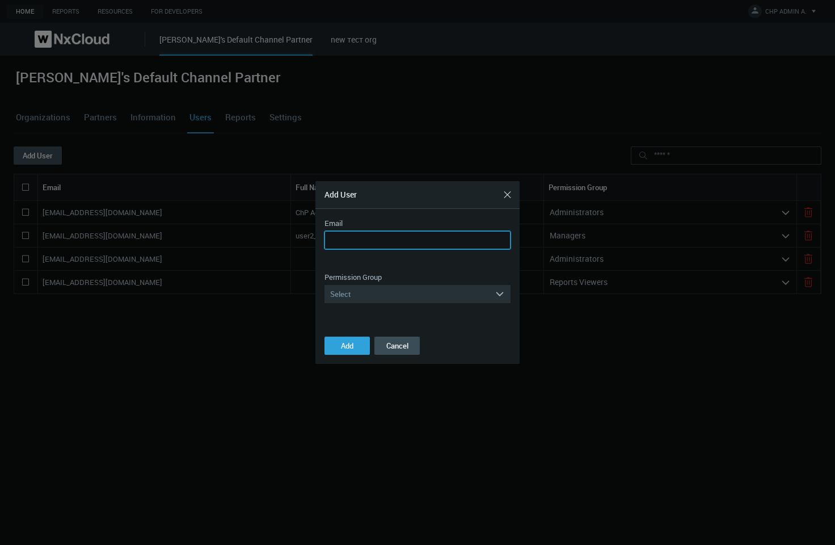
click at [371, 246] on input "Email" at bounding box center [418, 240] width 186 height 18
paste input "**********"
click at [400, 244] on input "**********" at bounding box center [418, 240] width 186 height 18
type input "**********"
click at [381, 297] on div "Select" at bounding box center [410, 294] width 170 height 18
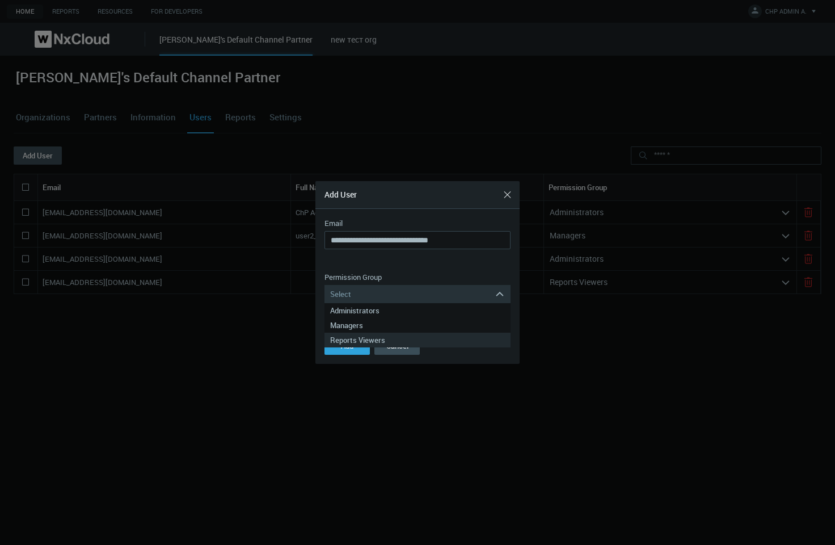
click at [385, 333] on div "Reports Viewers" at bounding box center [417, 340] width 175 height 15
click at [356, 350] on button "Add" at bounding box center [347, 346] width 45 height 18
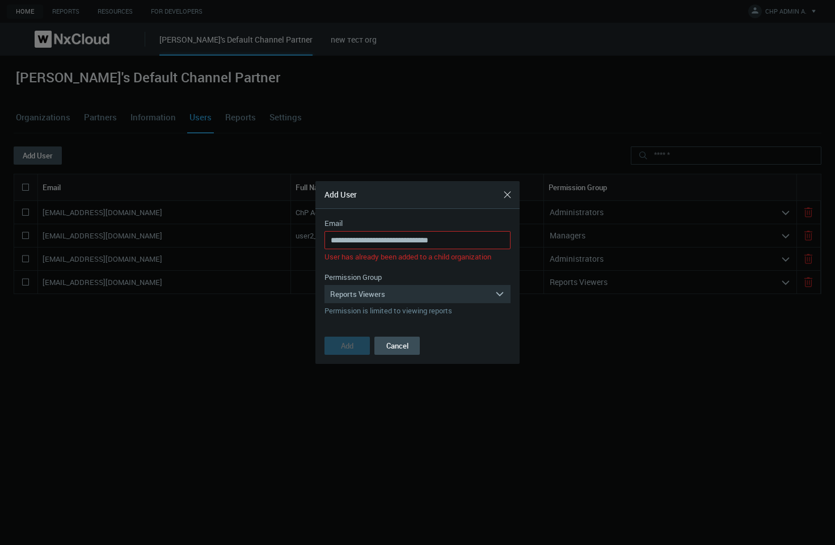
click at [355, 346] on button "Add" at bounding box center [347, 346] width 45 height 18
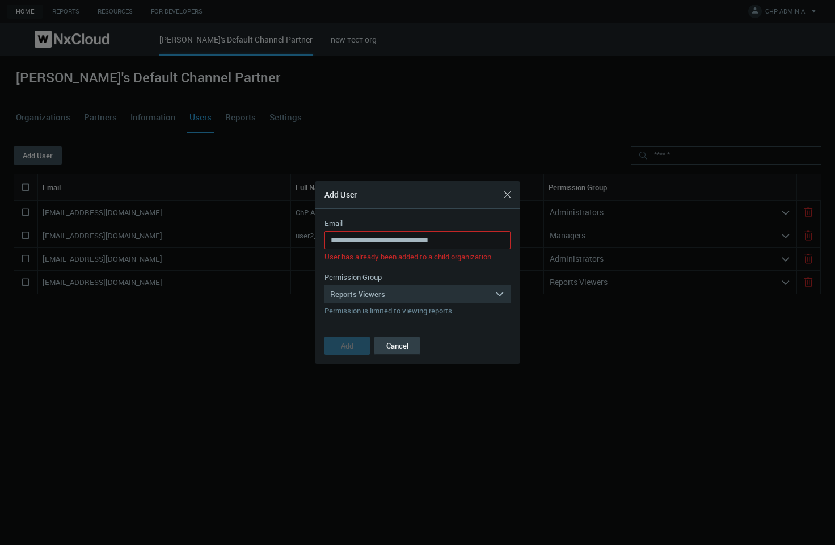
click at [379, 344] on button "Cancel" at bounding box center [397, 346] width 45 height 18
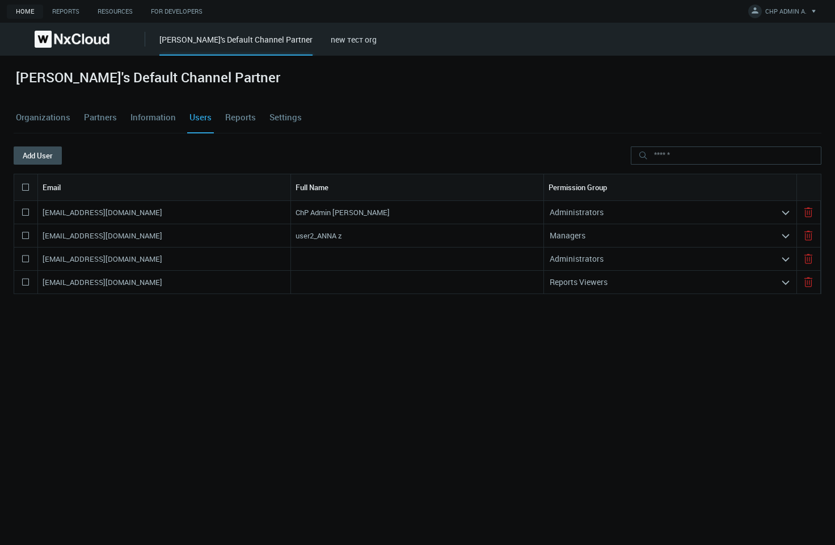
click at [29, 184] on polygon at bounding box center [26, 187] width 6 height 6
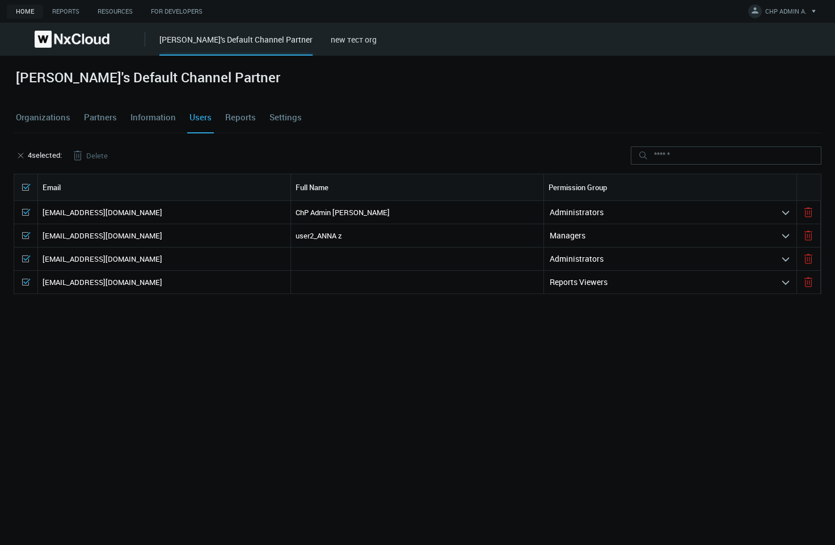
click at [25, 211] on icon at bounding box center [26, 212] width 14 height 14
click at [115, 153] on button "Delete" at bounding box center [89, 155] width 55 height 18
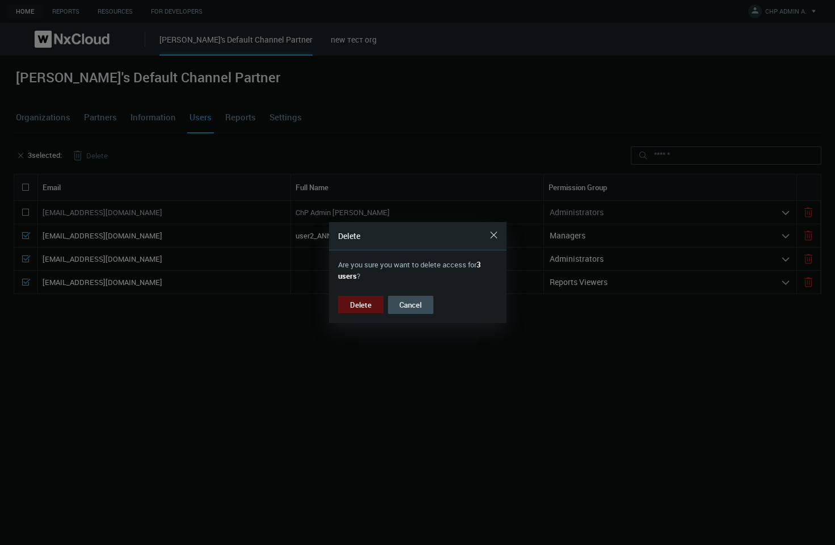
click at [365, 297] on button "Delete" at bounding box center [360, 305] width 45 height 18
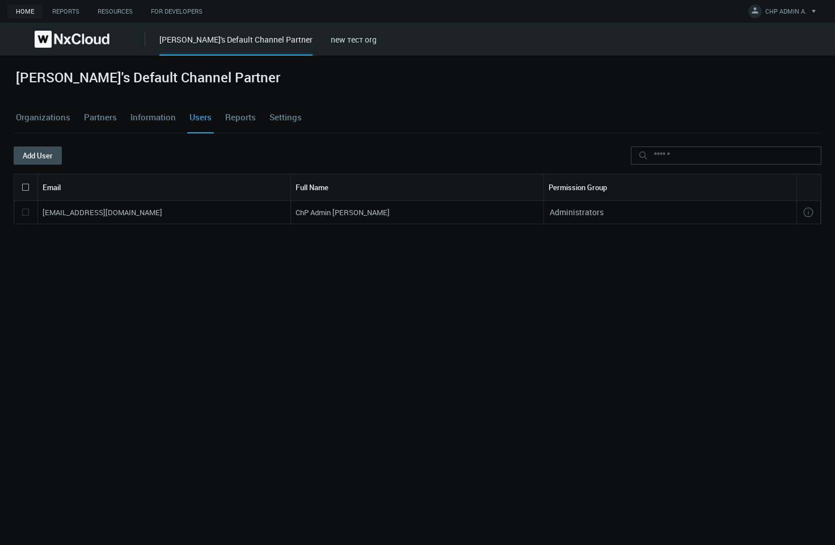
click at [335, 39] on link "new тест org" at bounding box center [354, 39] width 46 height 11
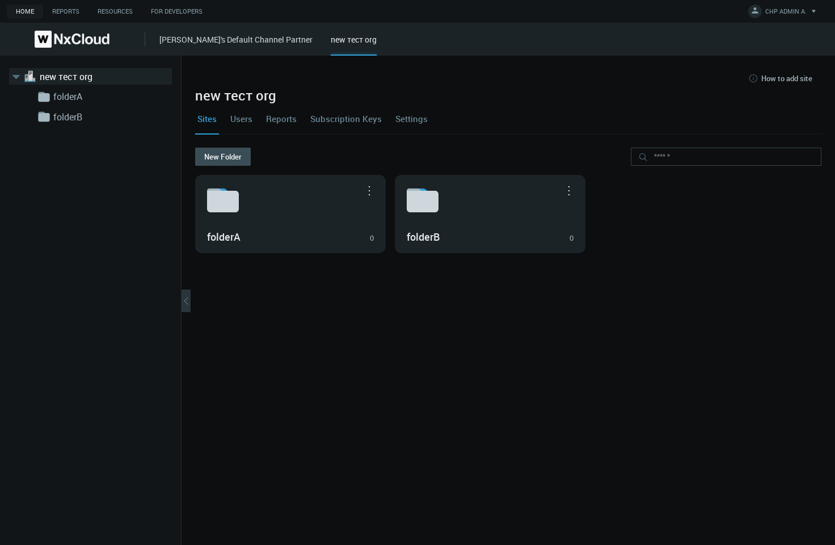
click at [403, 118] on link "Settings" at bounding box center [411, 118] width 37 height 31
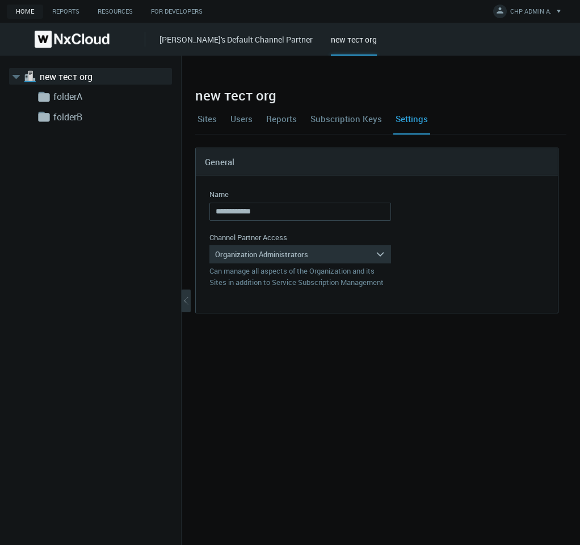
click at [245, 124] on link "Users" at bounding box center [241, 118] width 27 height 31
